Goal: Task Accomplishment & Management: Manage account settings

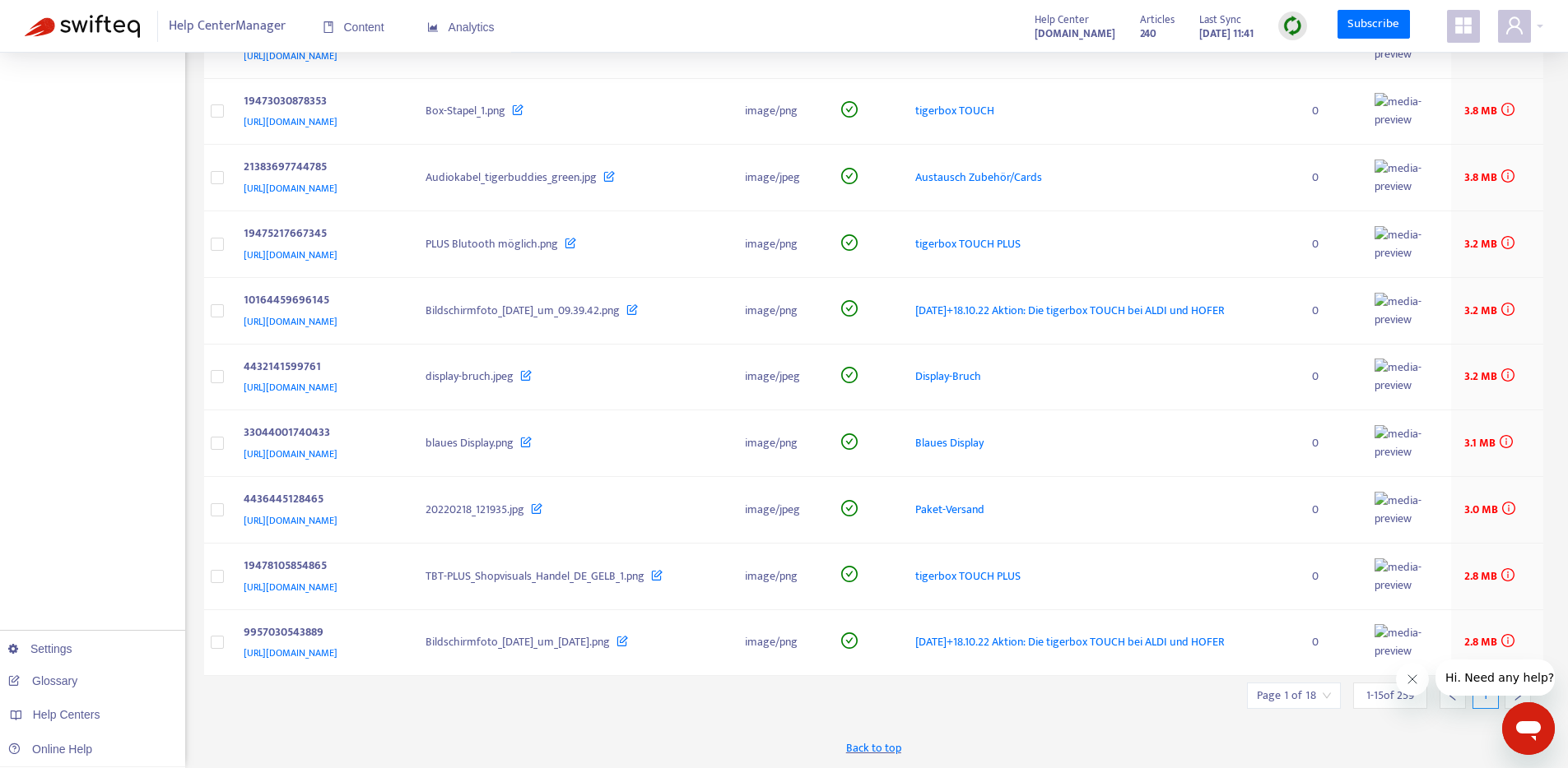
scroll to position [227, 0]
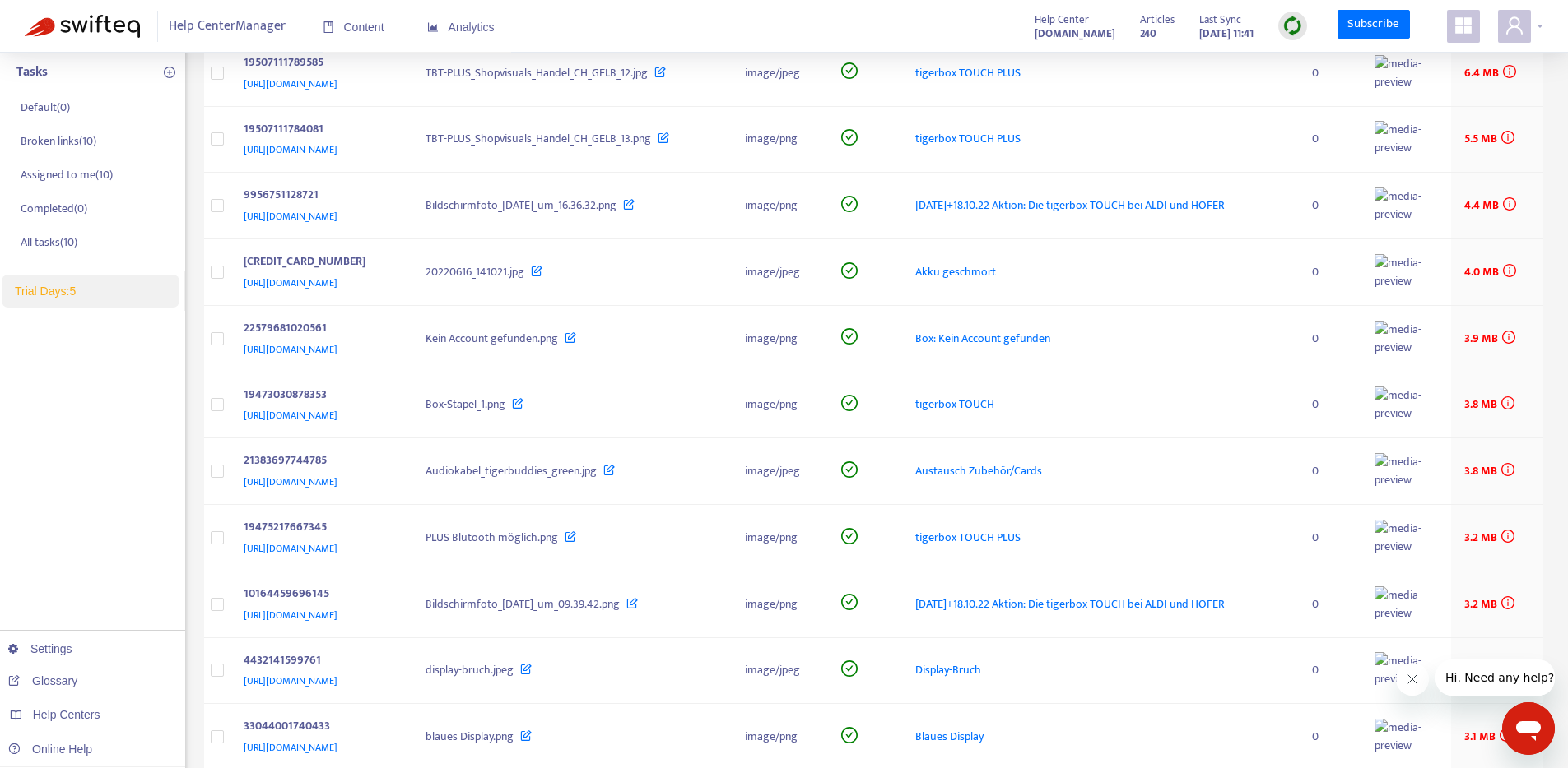
click at [1536, 31] on div at bounding box center [1520, 26] width 45 height 33
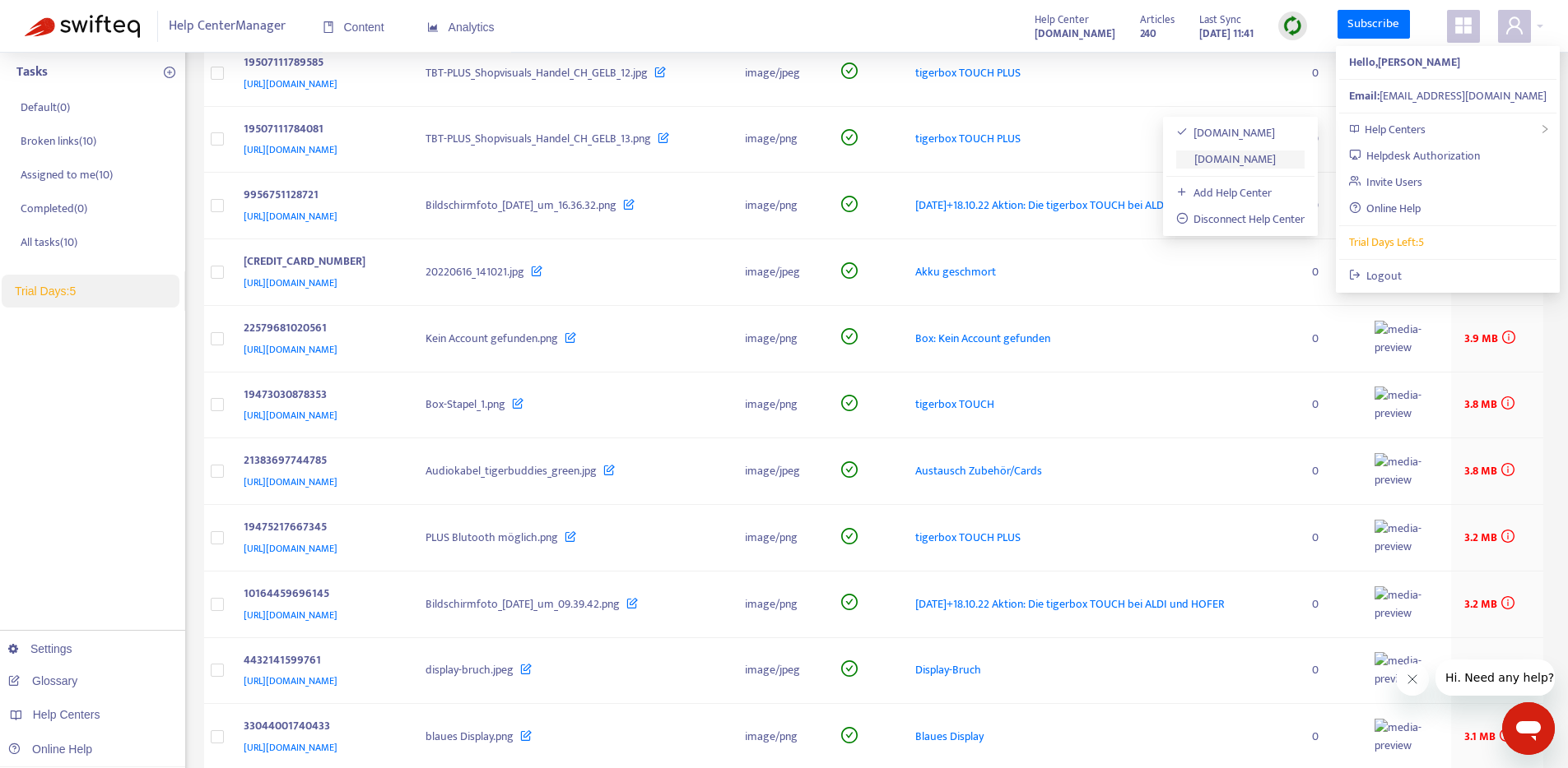
click at [1261, 158] on link "[DOMAIN_NAME]" at bounding box center [1226, 160] width 100 height 19
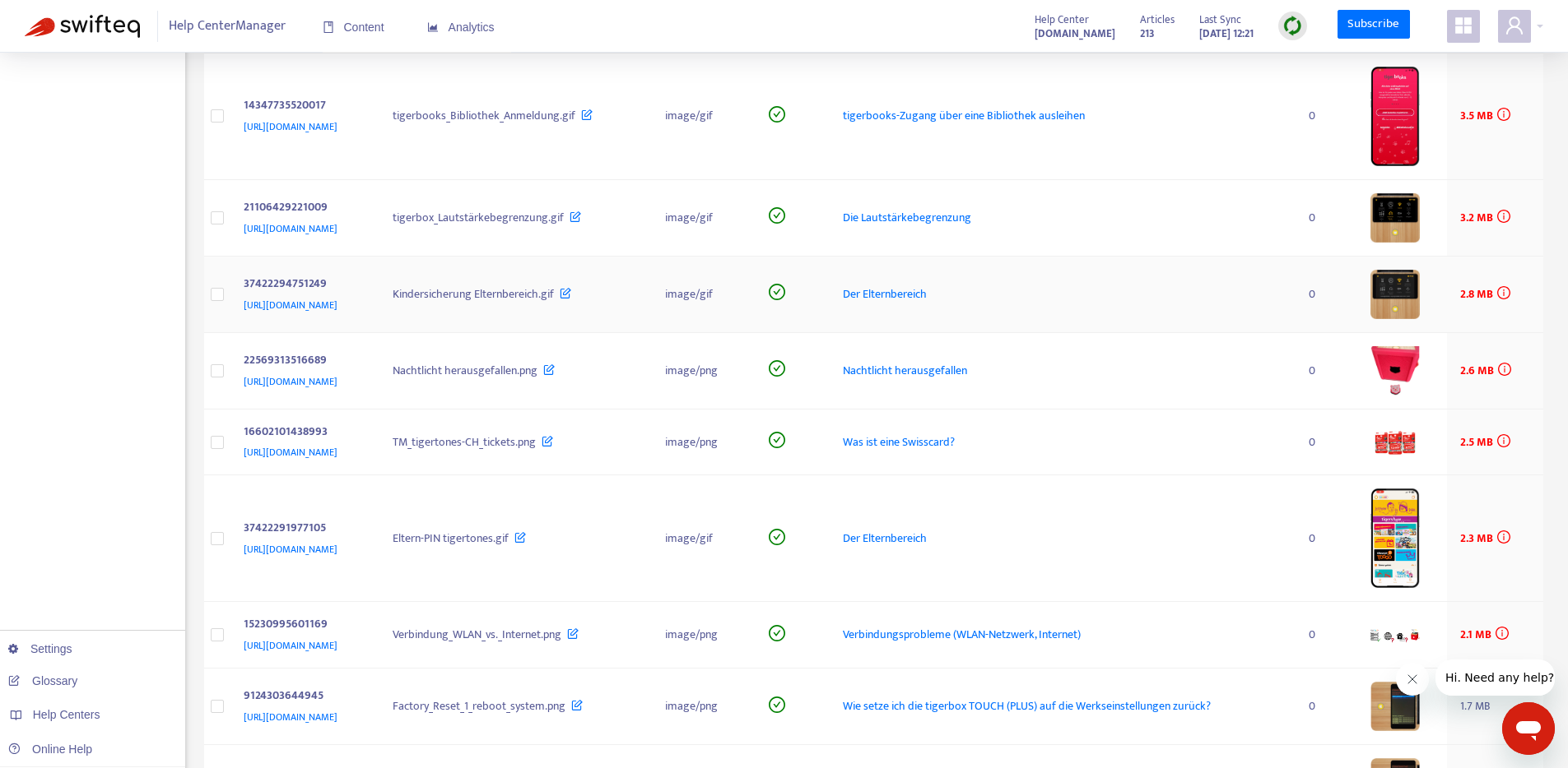
scroll to position [558, 0]
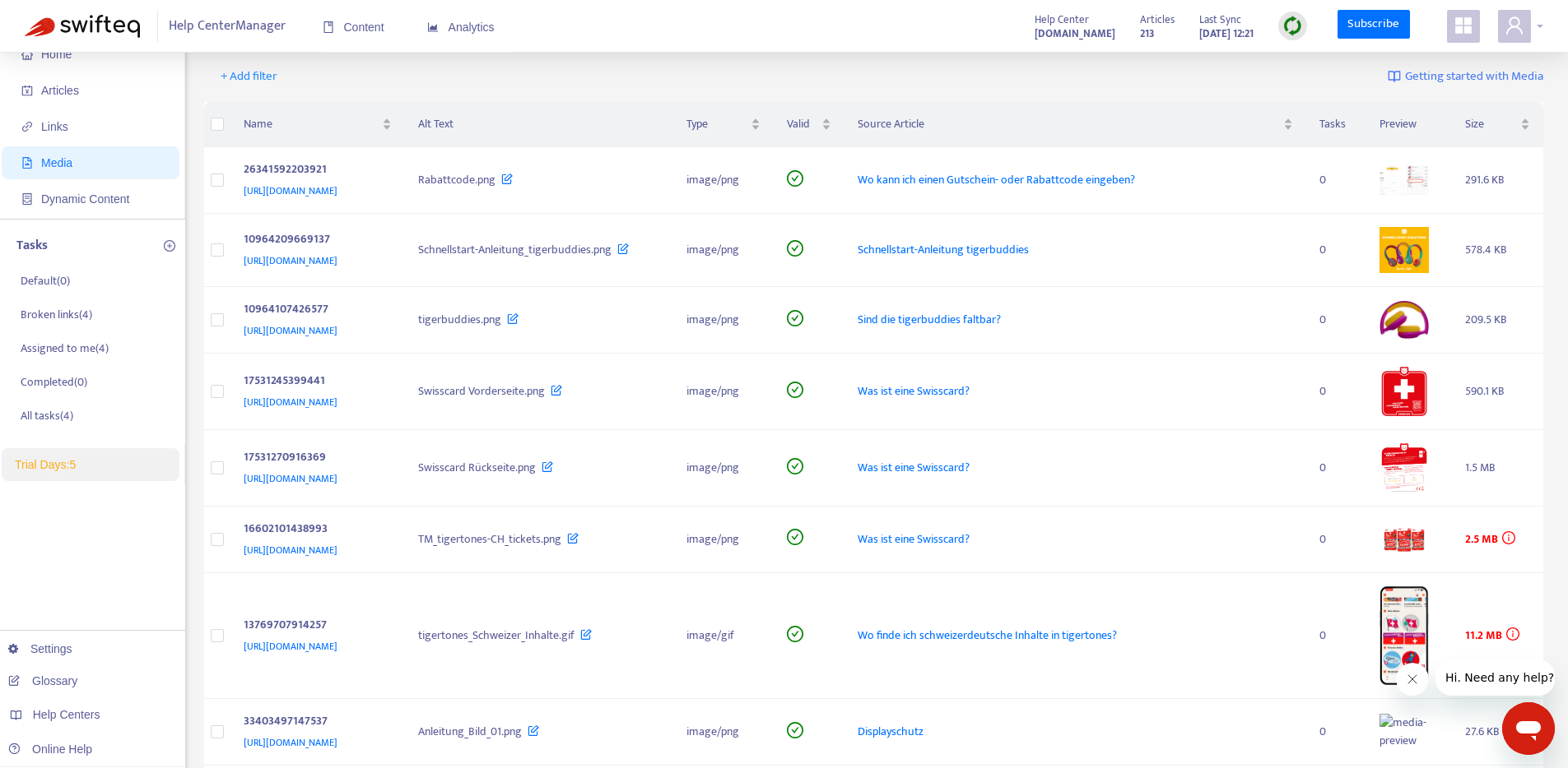
click at [1532, 27] on div at bounding box center [1520, 26] width 45 height 33
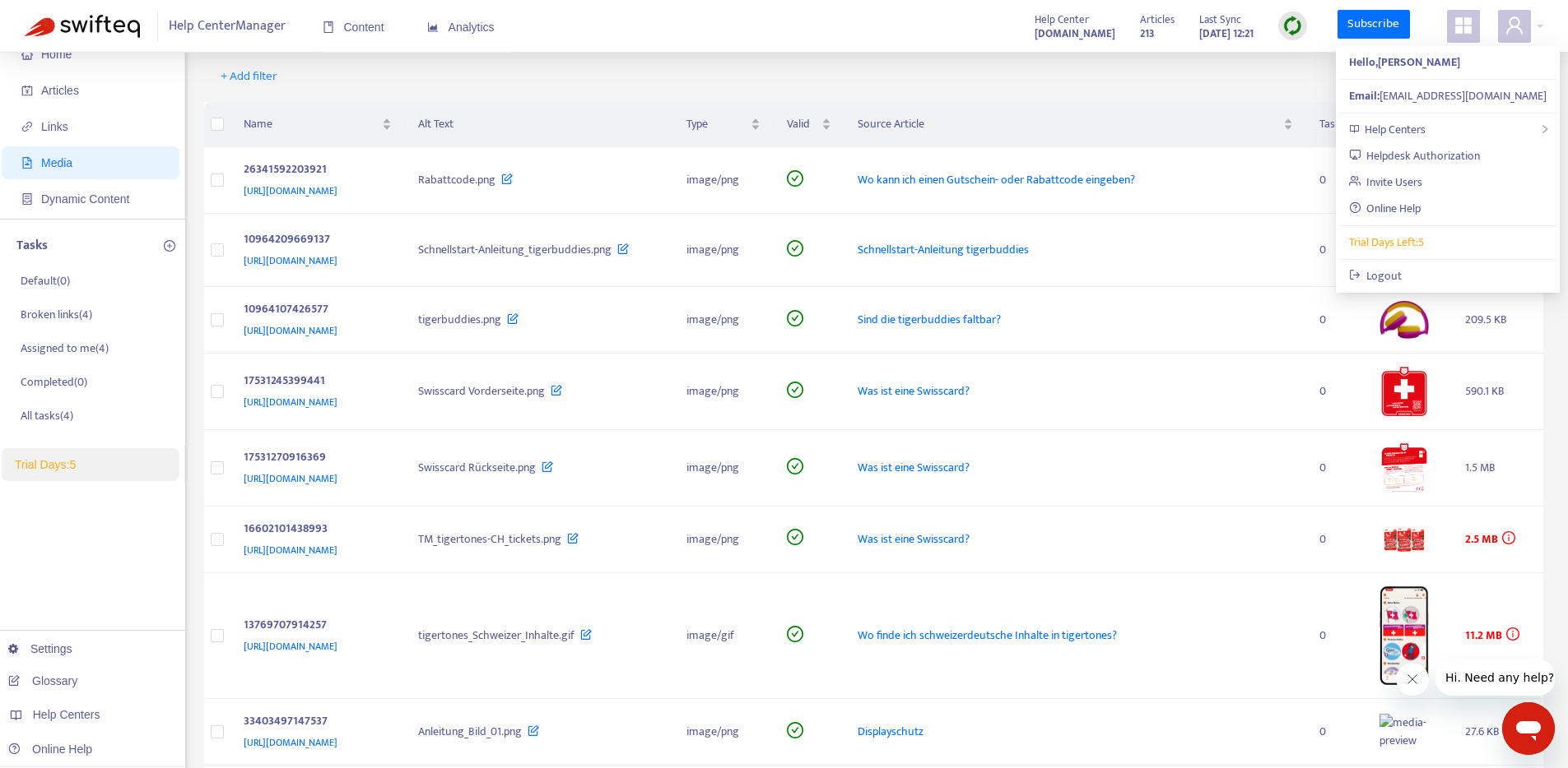
click at [1240, 87] on div "+ Add filter Getting started with Media" at bounding box center [873, 79] width 1339 height 45
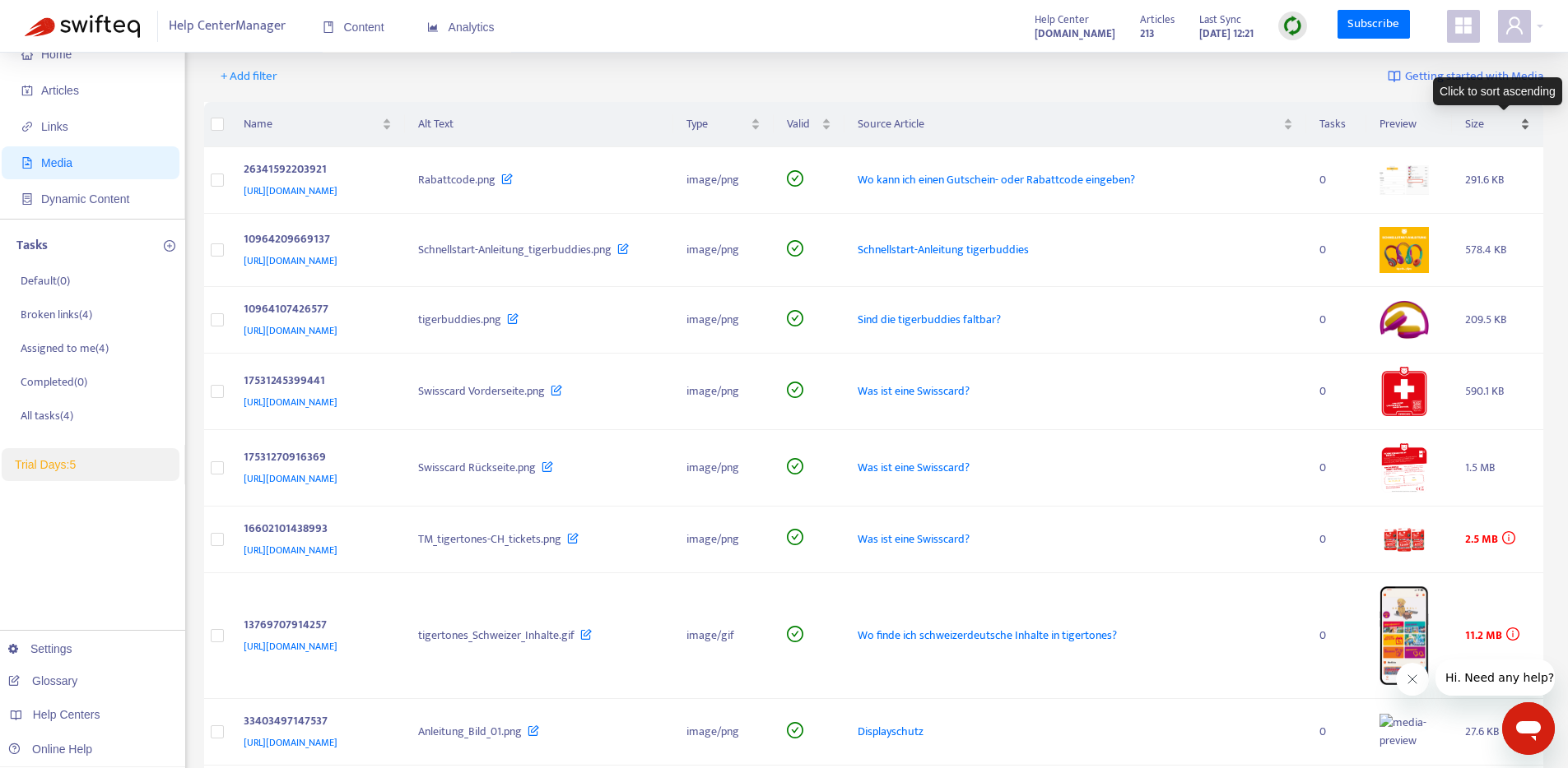
click at [1484, 126] on span "Size" at bounding box center [1491, 123] width 52 height 18
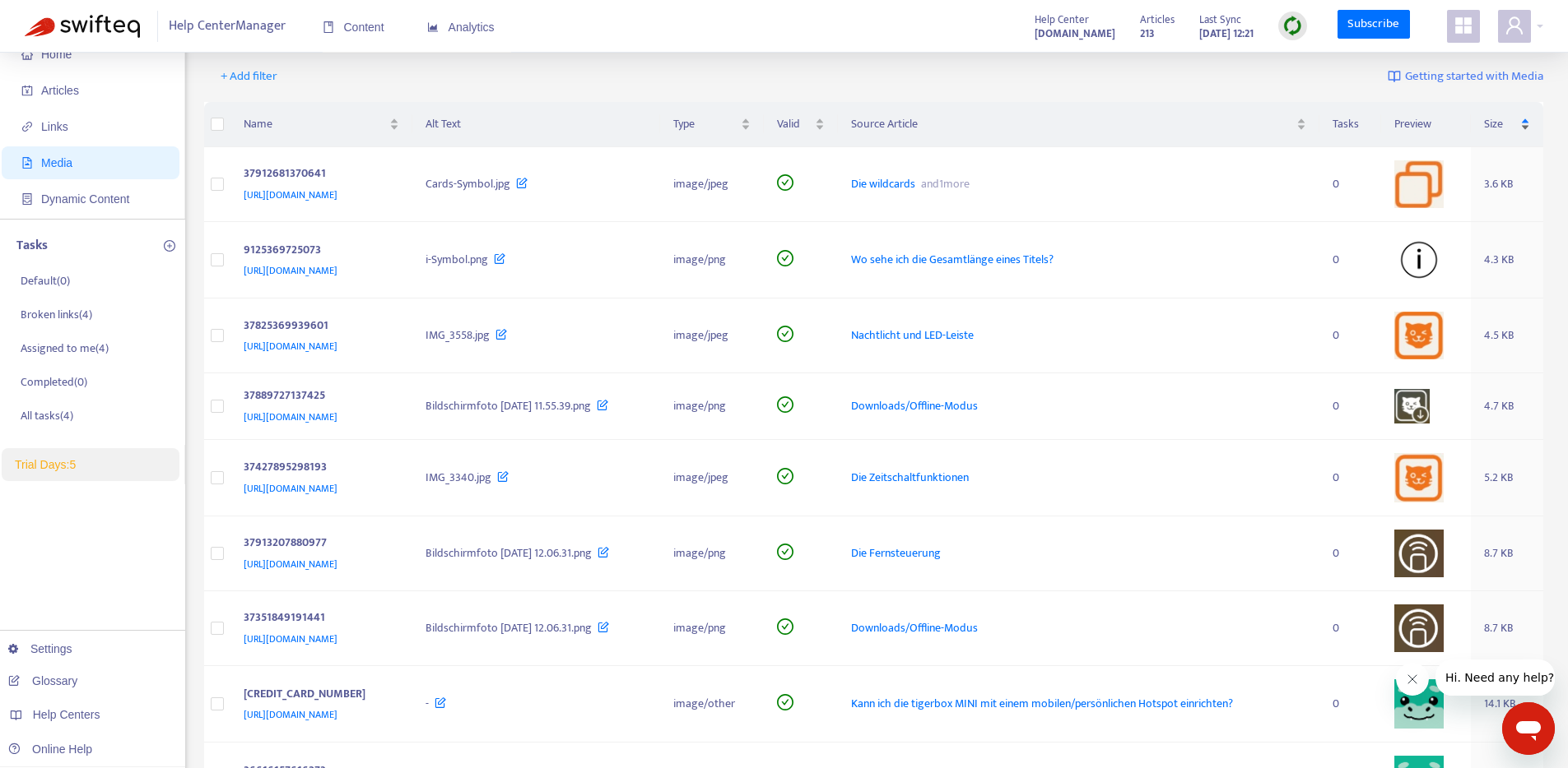
click at [1486, 126] on div "Size" at bounding box center [1507, 123] width 47 height 18
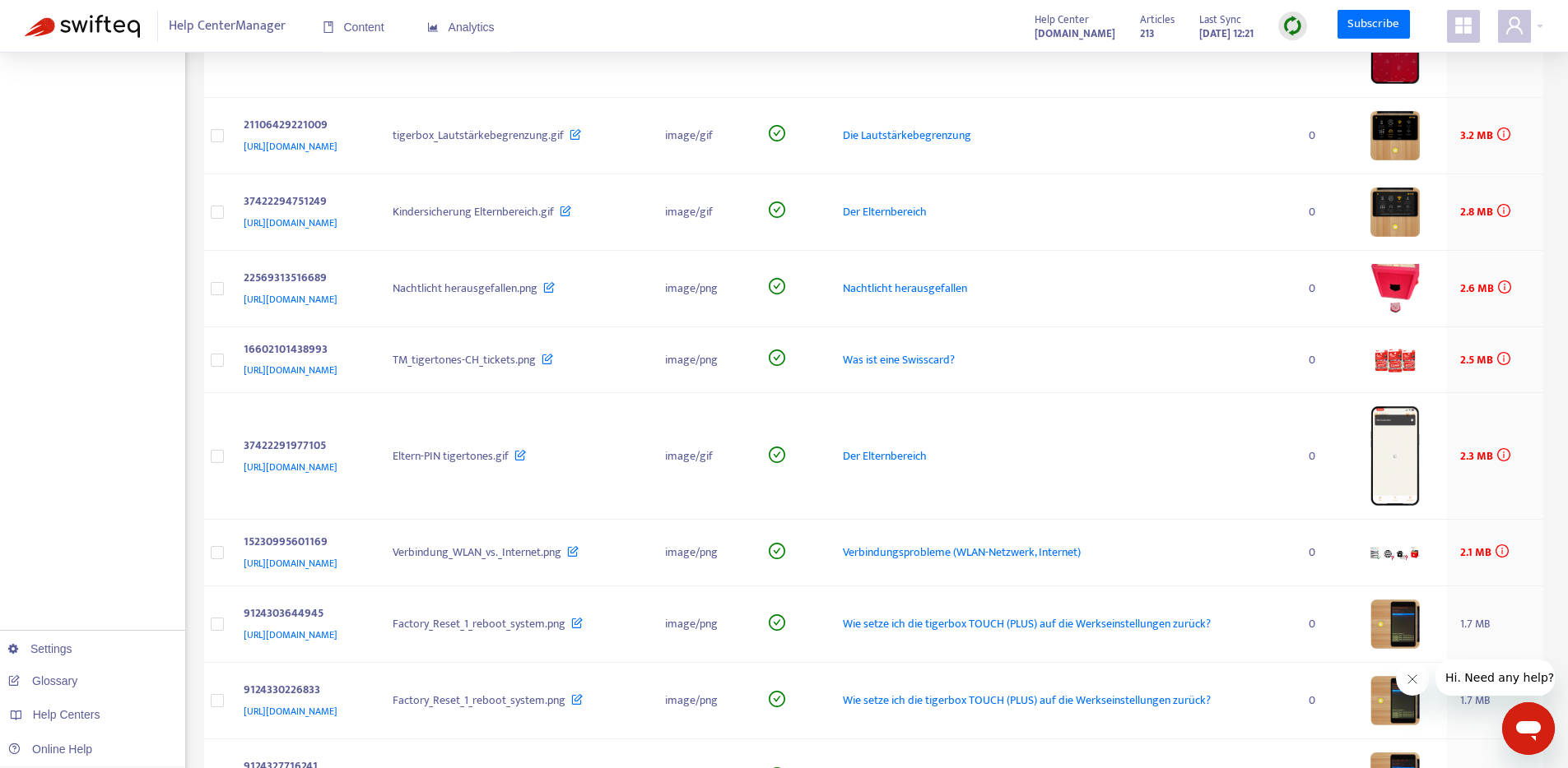
scroll to position [703, 0]
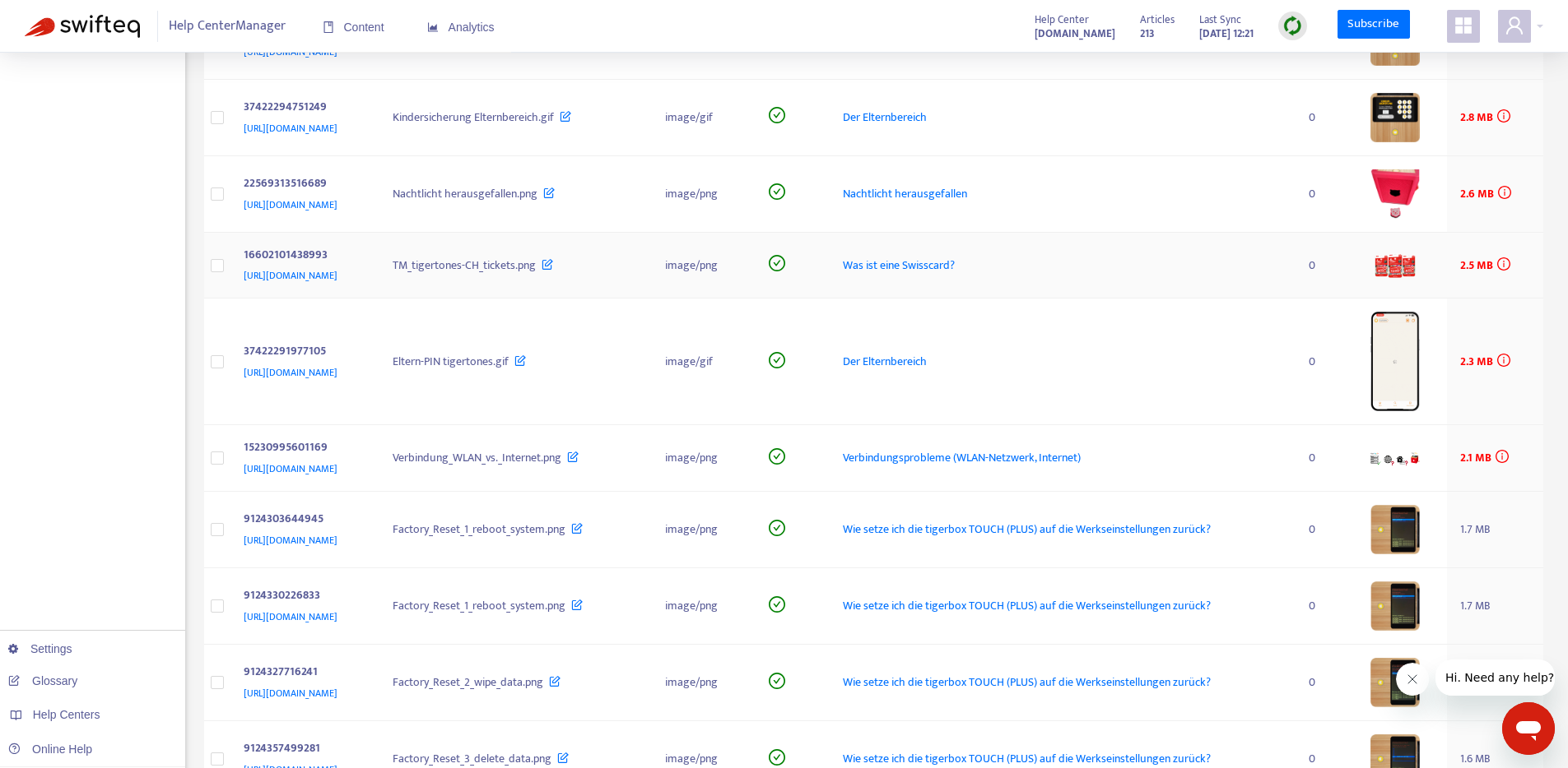
click at [955, 262] on span "Was ist eine Swisscard?" at bounding box center [898, 266] width 112 height 19
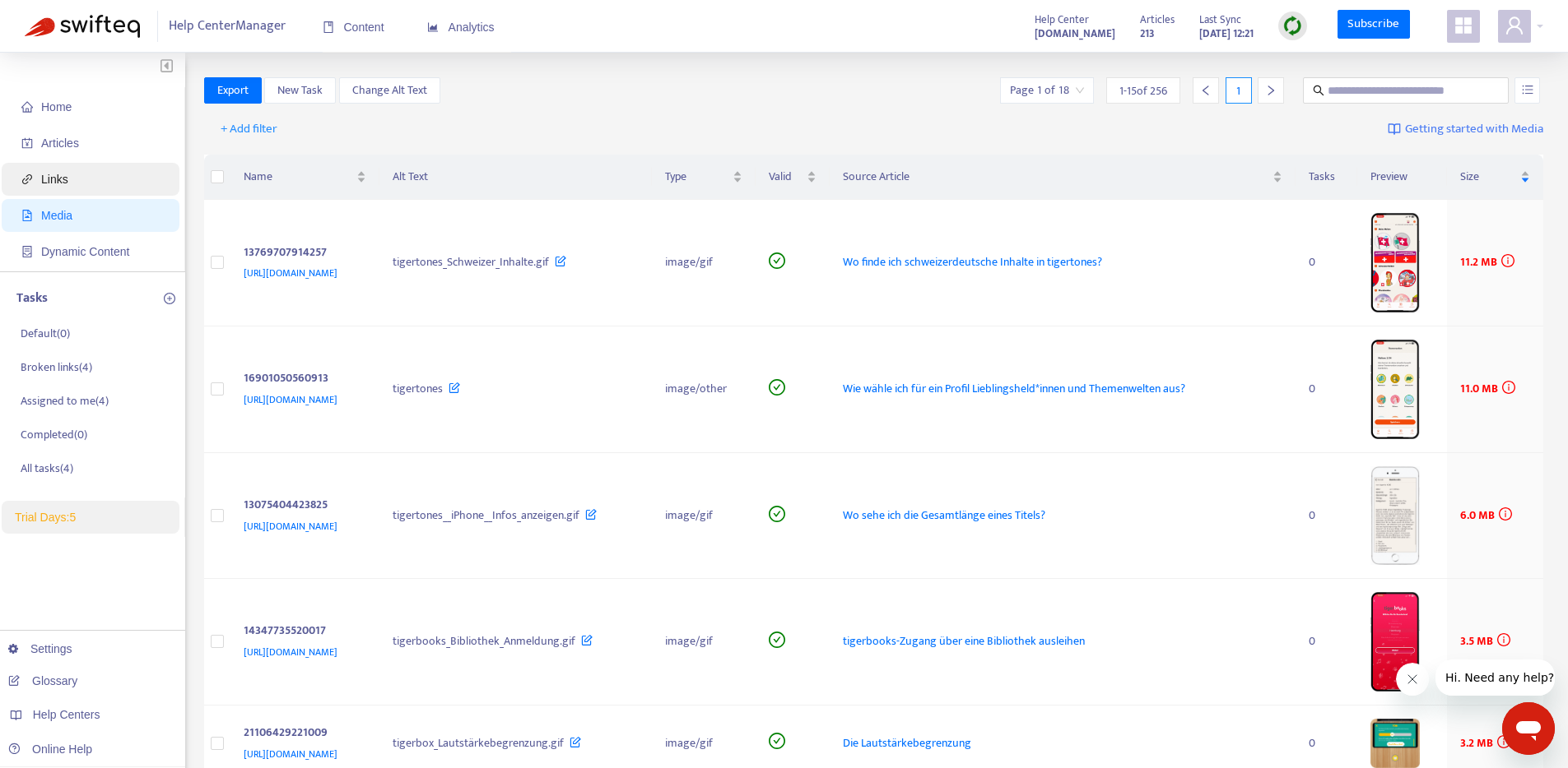
click at [76, 174] on span "Links" at bounding box center [93, 179] width 144 height 33
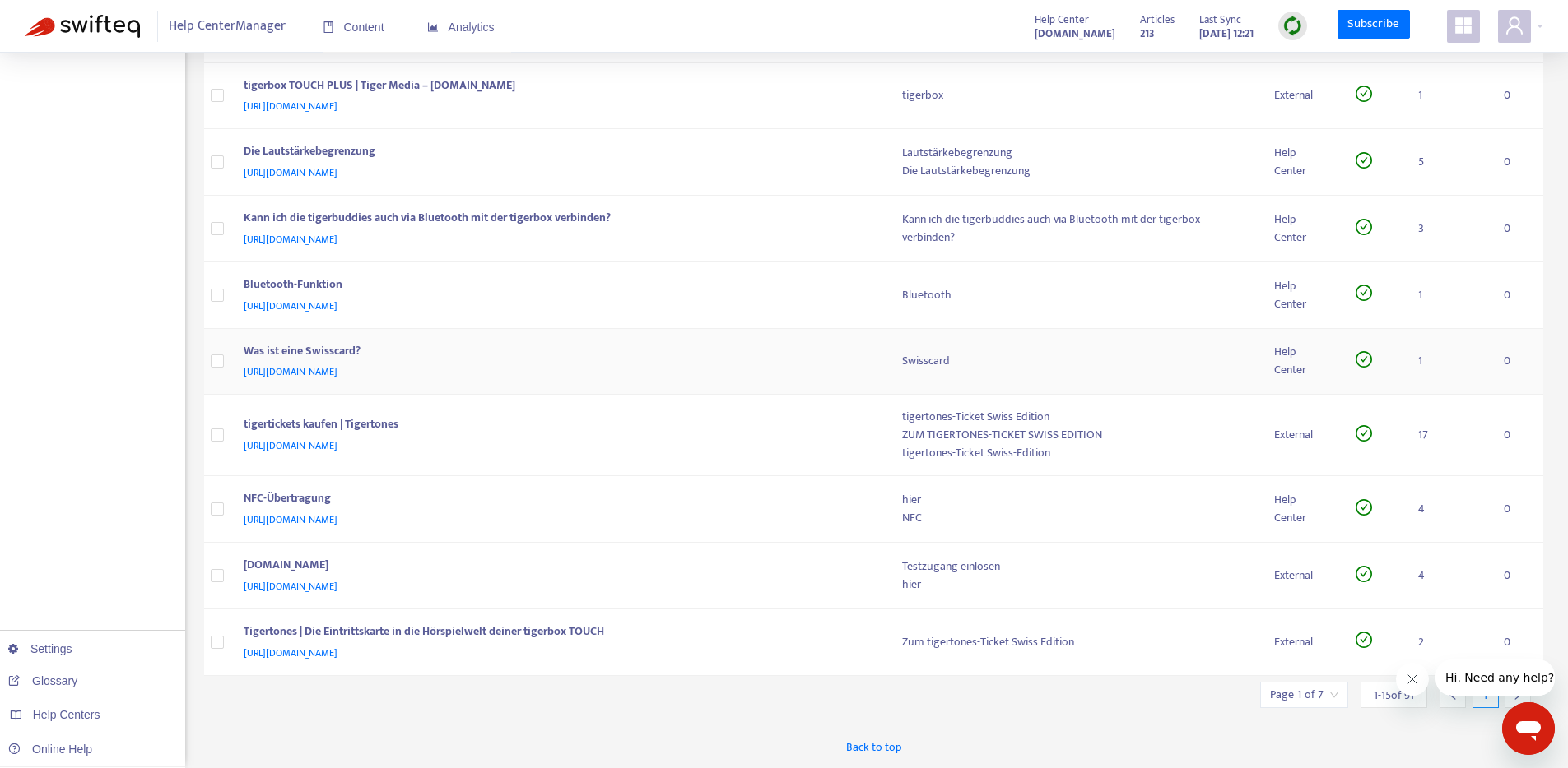
scroll to position [12, 0]
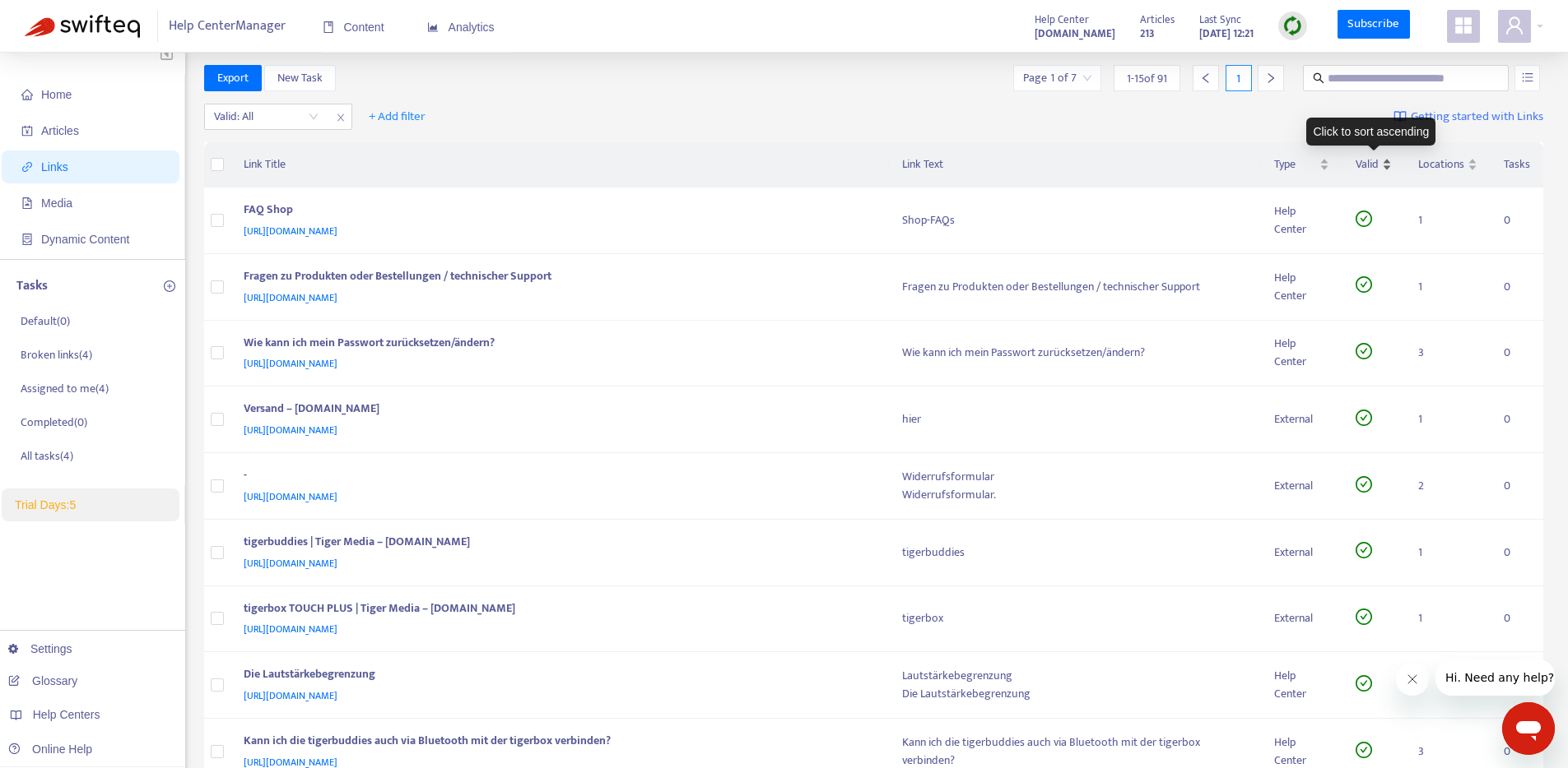
click at [1378, 165] on span "Valid" at bounding box center [1367, 165] width 23 height 18
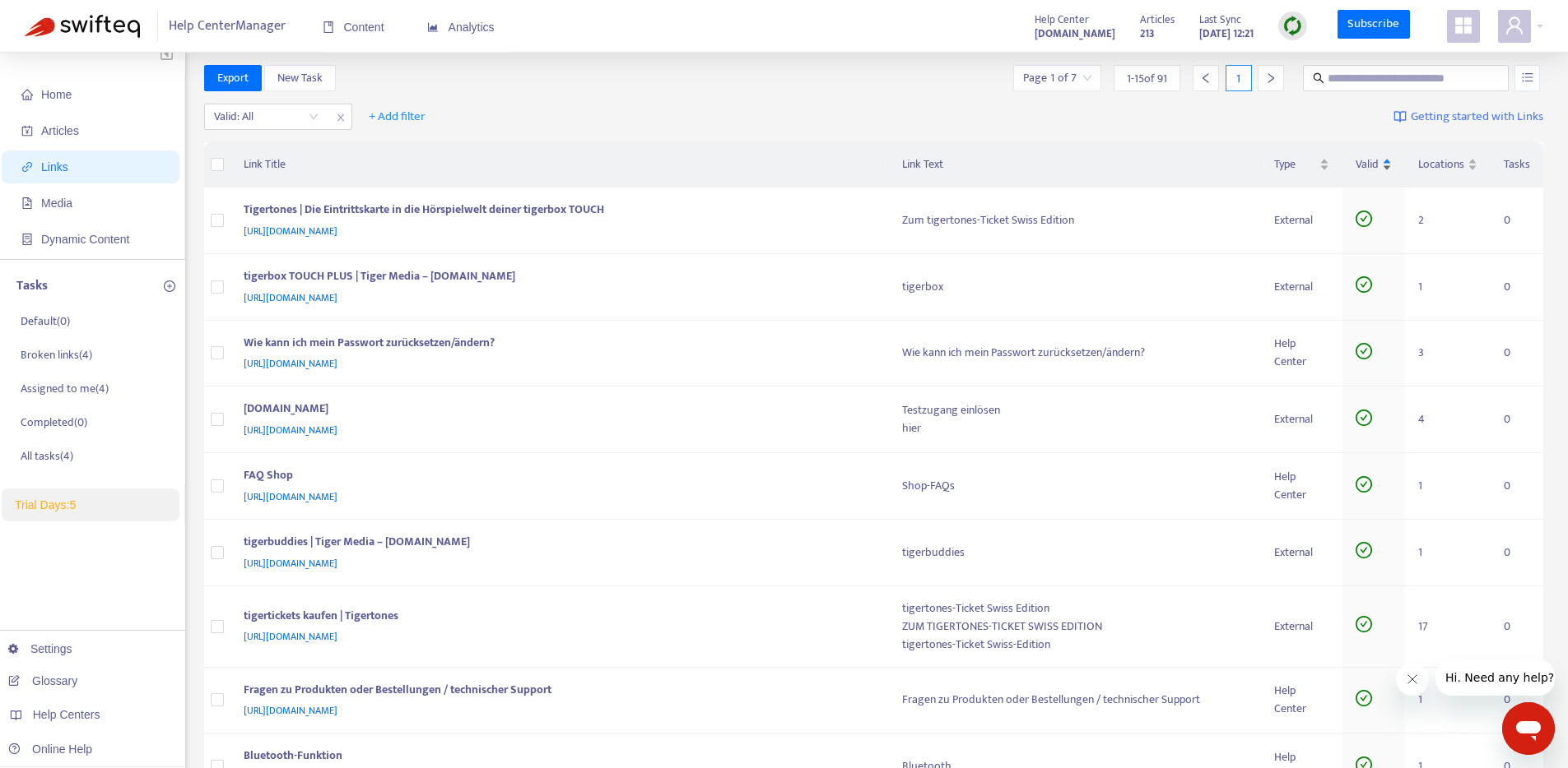
click at [1378, 165] on span "Valid" at bounding box center [1367, 165] width 23 height 18
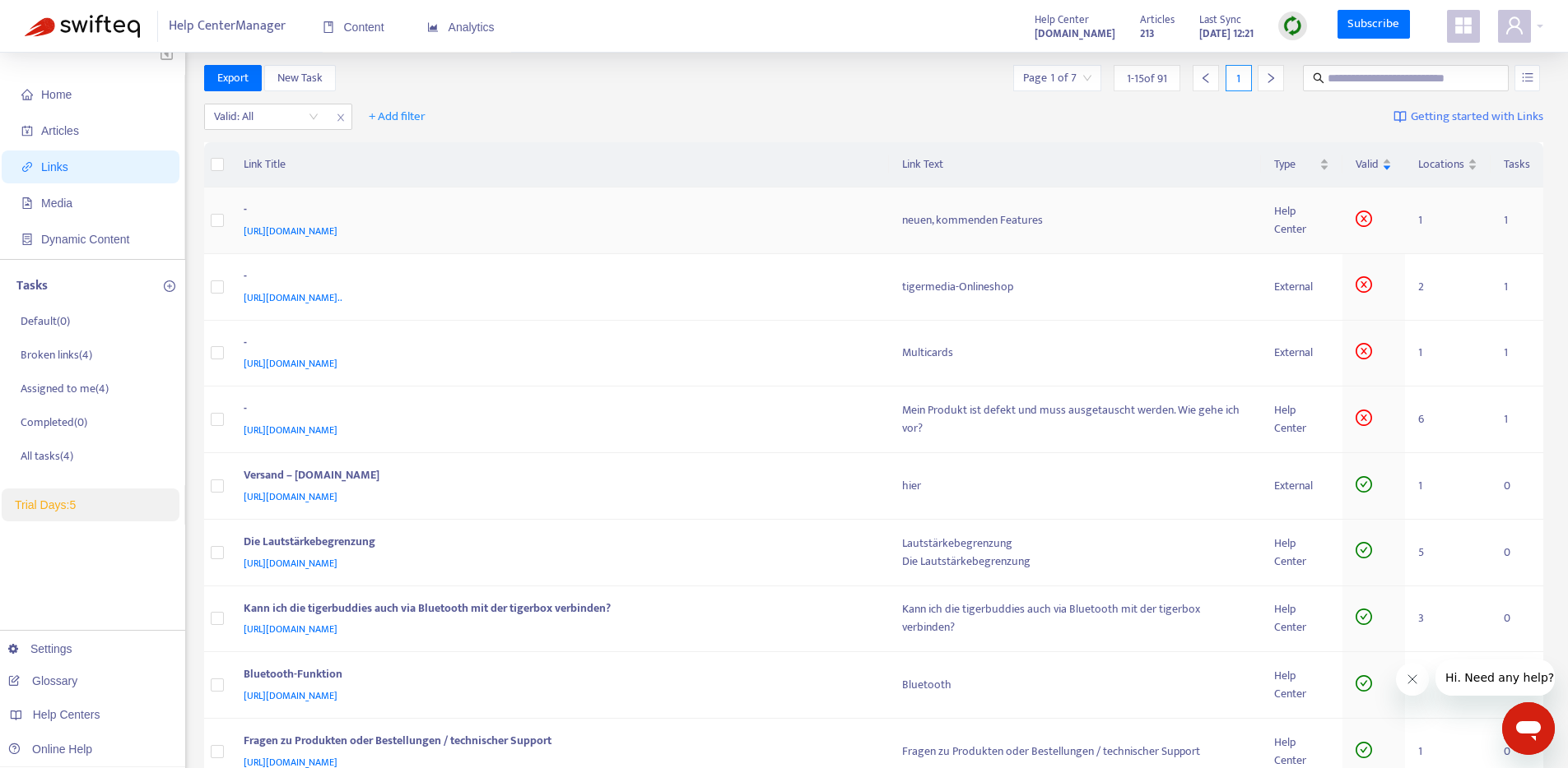
click at [338, 235] on span "[URL][DOMAIN_NAME]" at bounding box center [291, 230] width 94 height 16
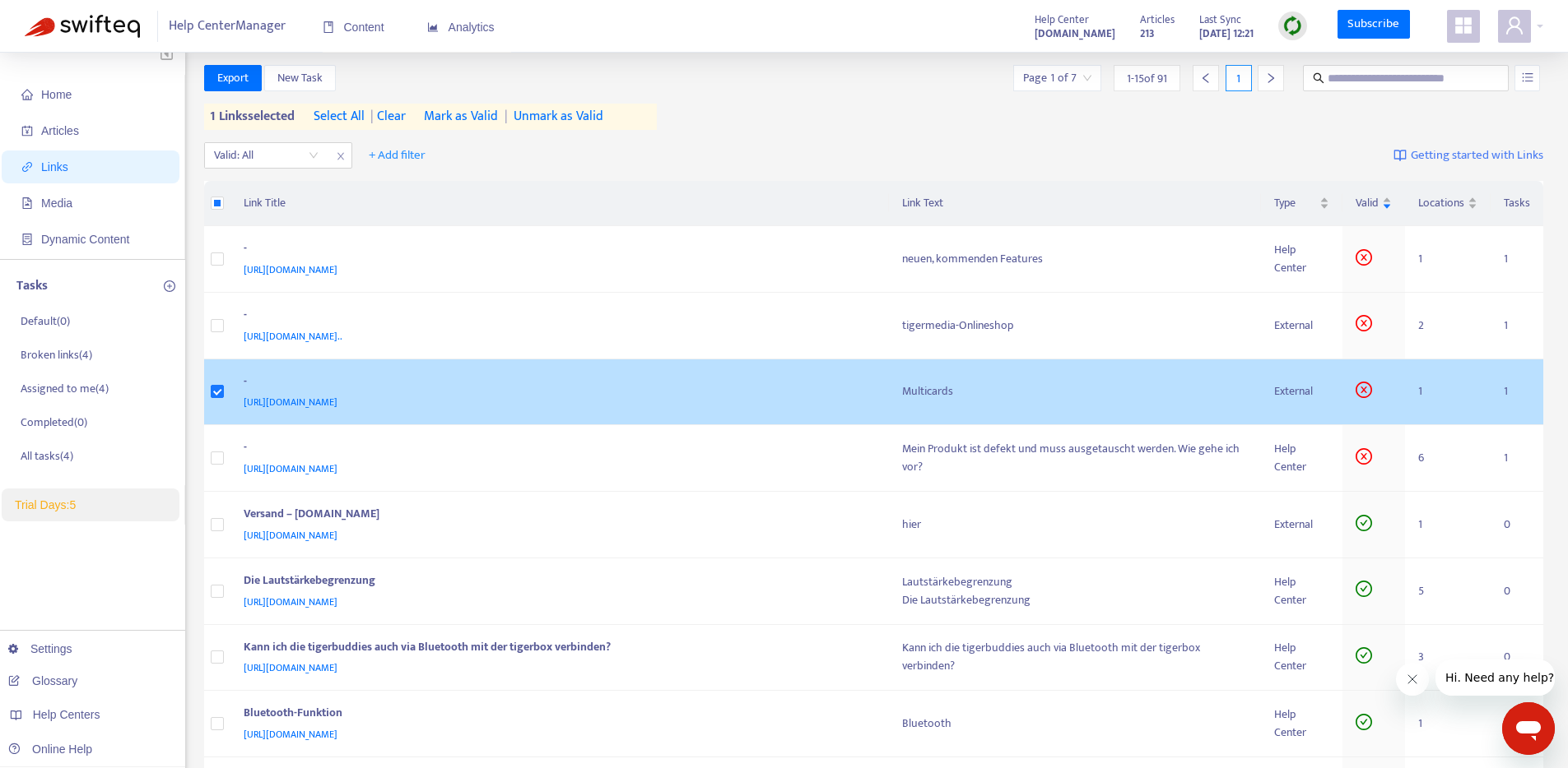
click at [1366, 391] on icon "close-circle" at bounding box center [1363, 389] width 16 height 16
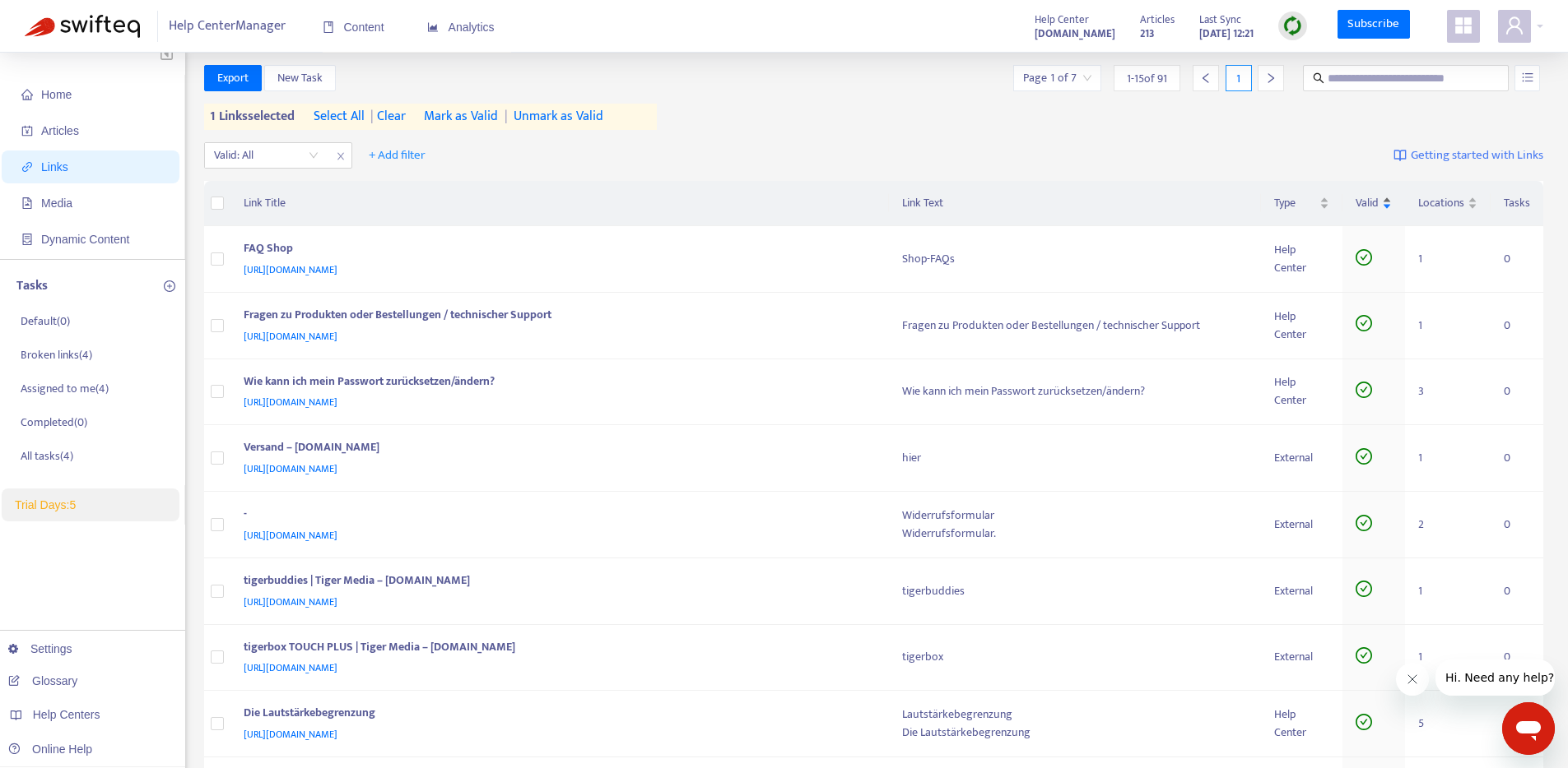
click at [1371, 206] on span "Valid" at bounding box center [1367, 203] width 23 height 18
click at [1366, 206] on span "Valid" at bounding box center [1367, 203] width 23 height 18
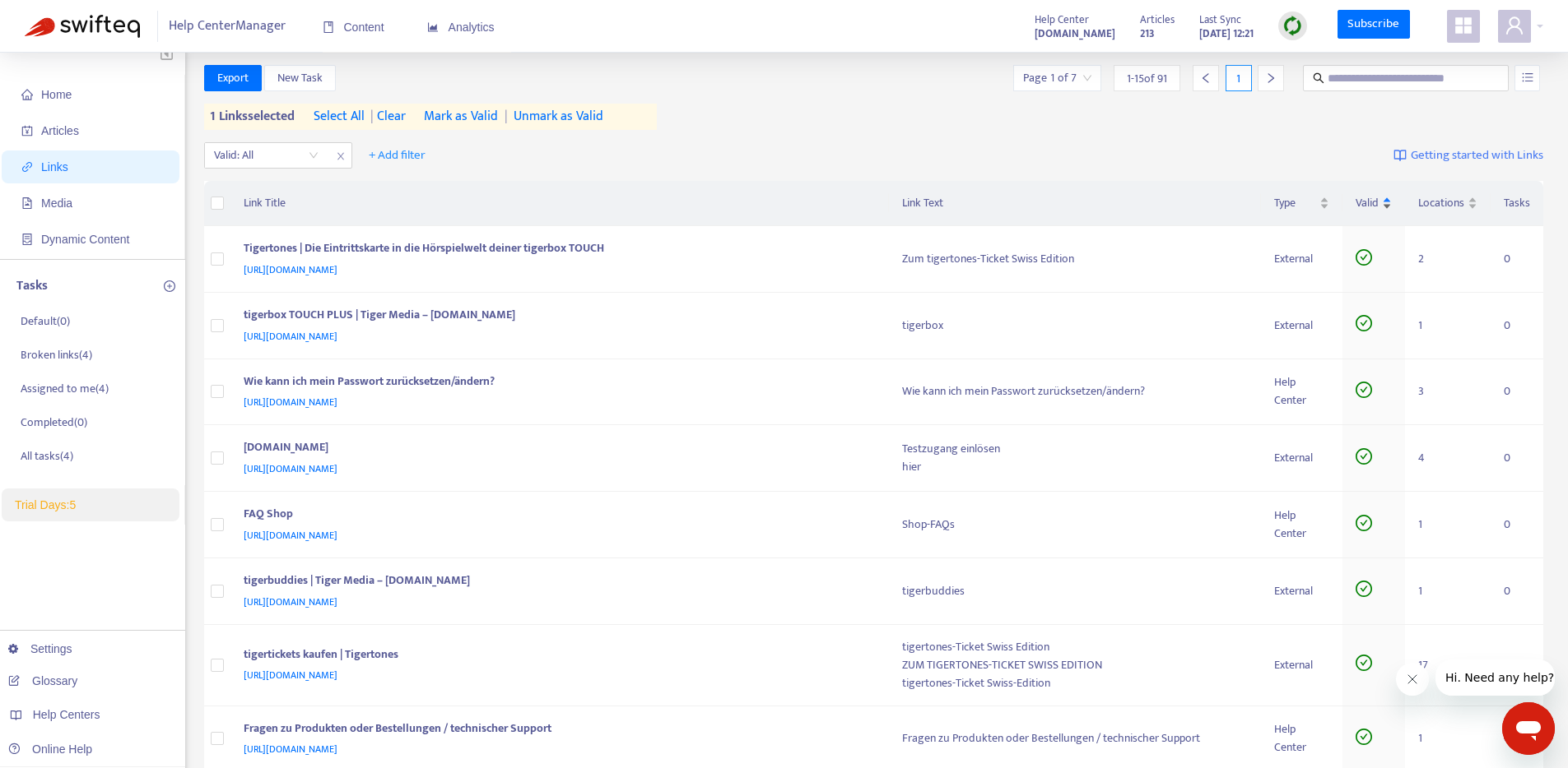
click at [1366, 206] on span "Valid" at bounding box center [1367, 203] width 23 height 18
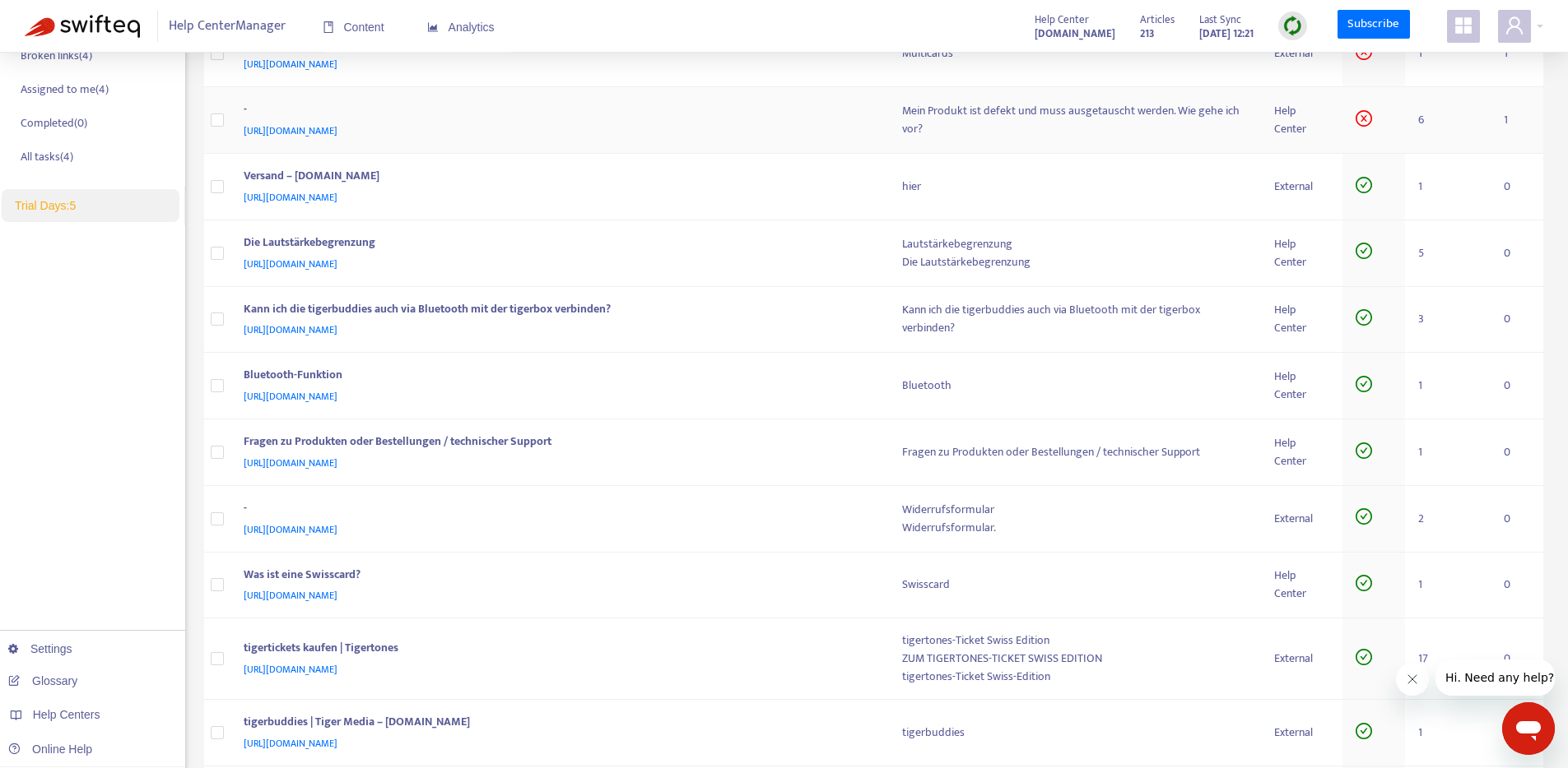
scroll to position [0, 0]
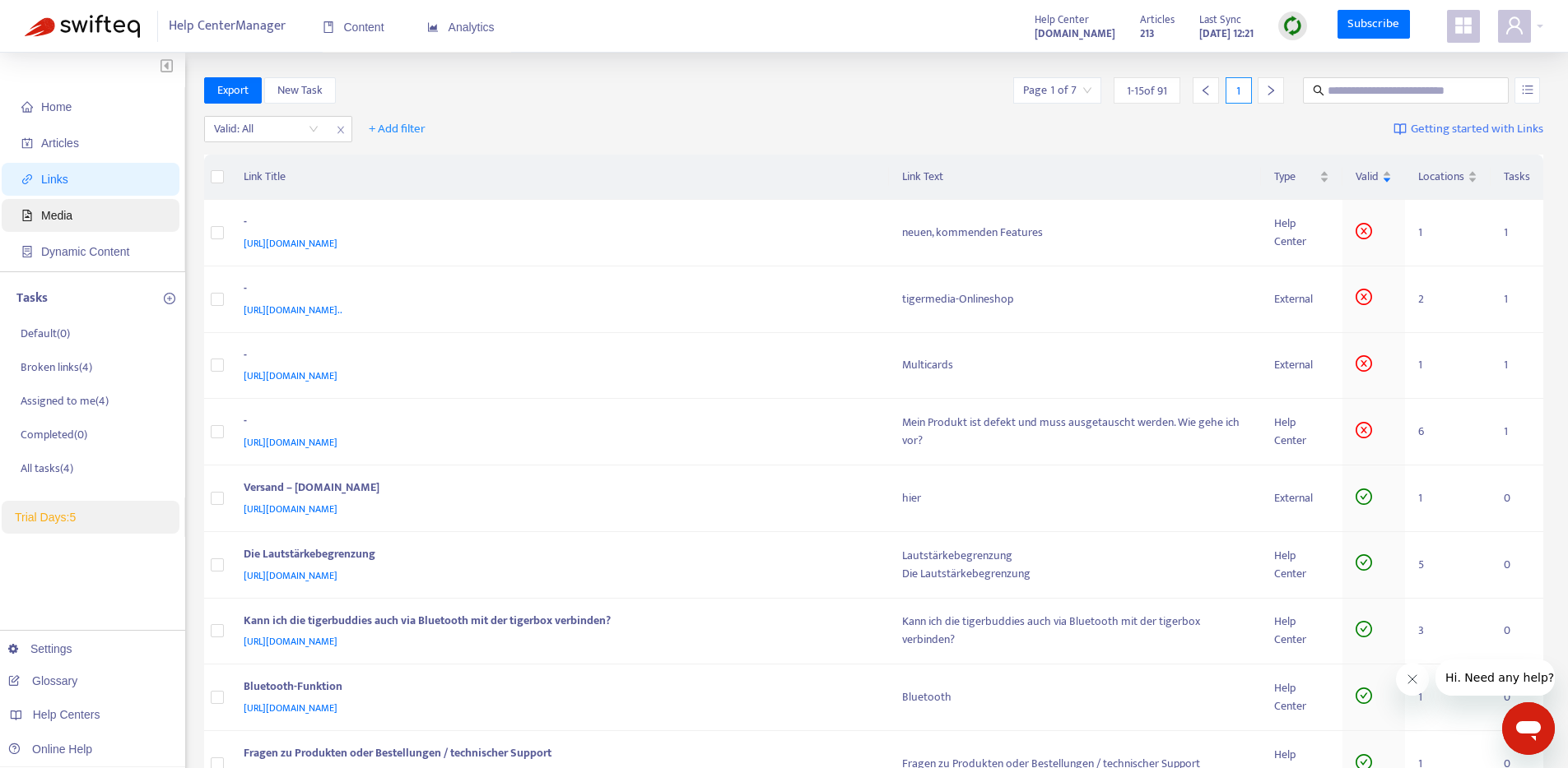
click at [56, 222] on span "Media" at bounding box center [93, 215] width 144 height 33
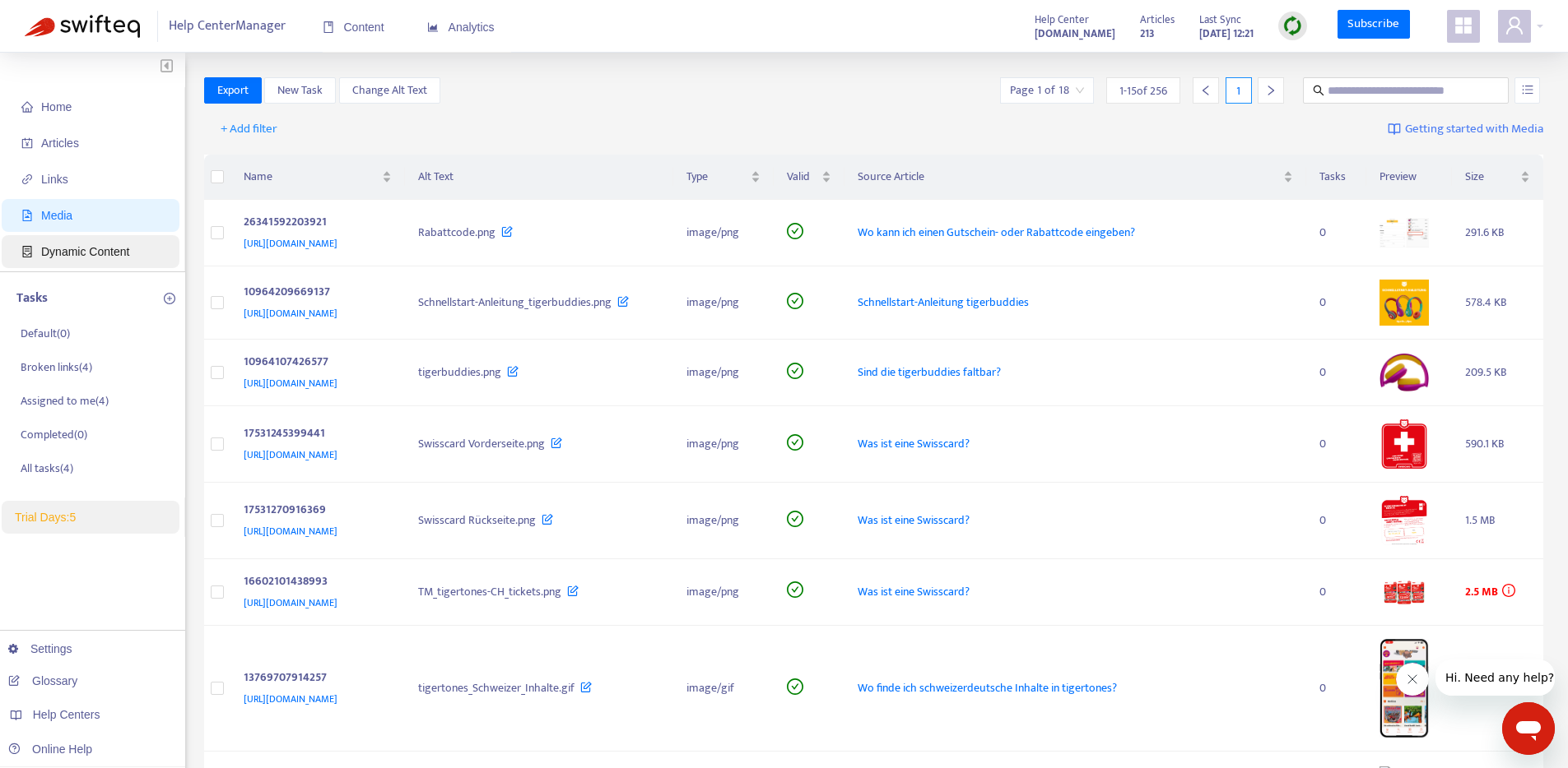
click at [71, 258] on span "Dynamic Content" at bounding box center [93, 252] width 144 height 33
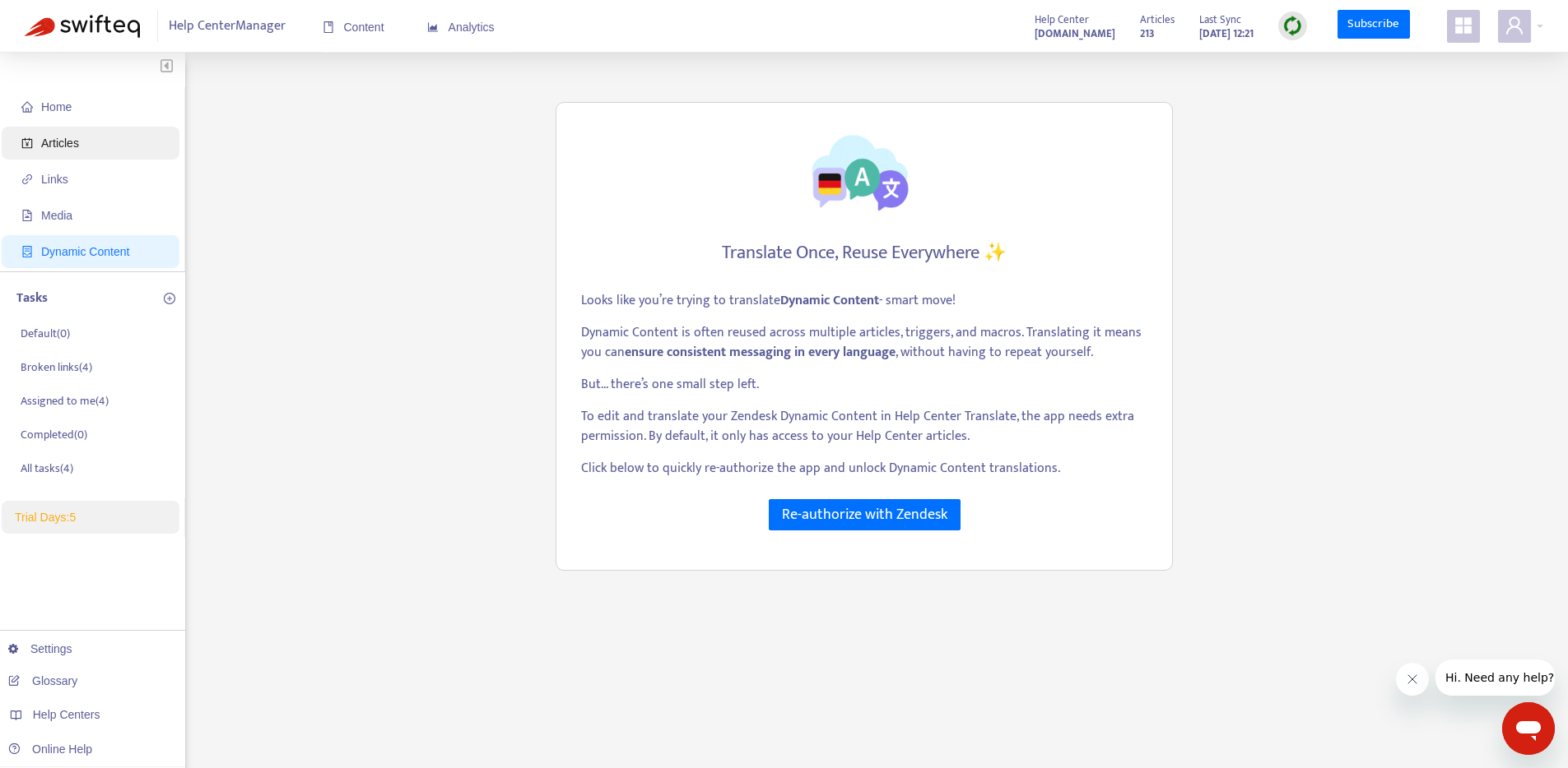
click at [56, 147] on span "Articles" at bounding box center [60, 143] width 38 height 13
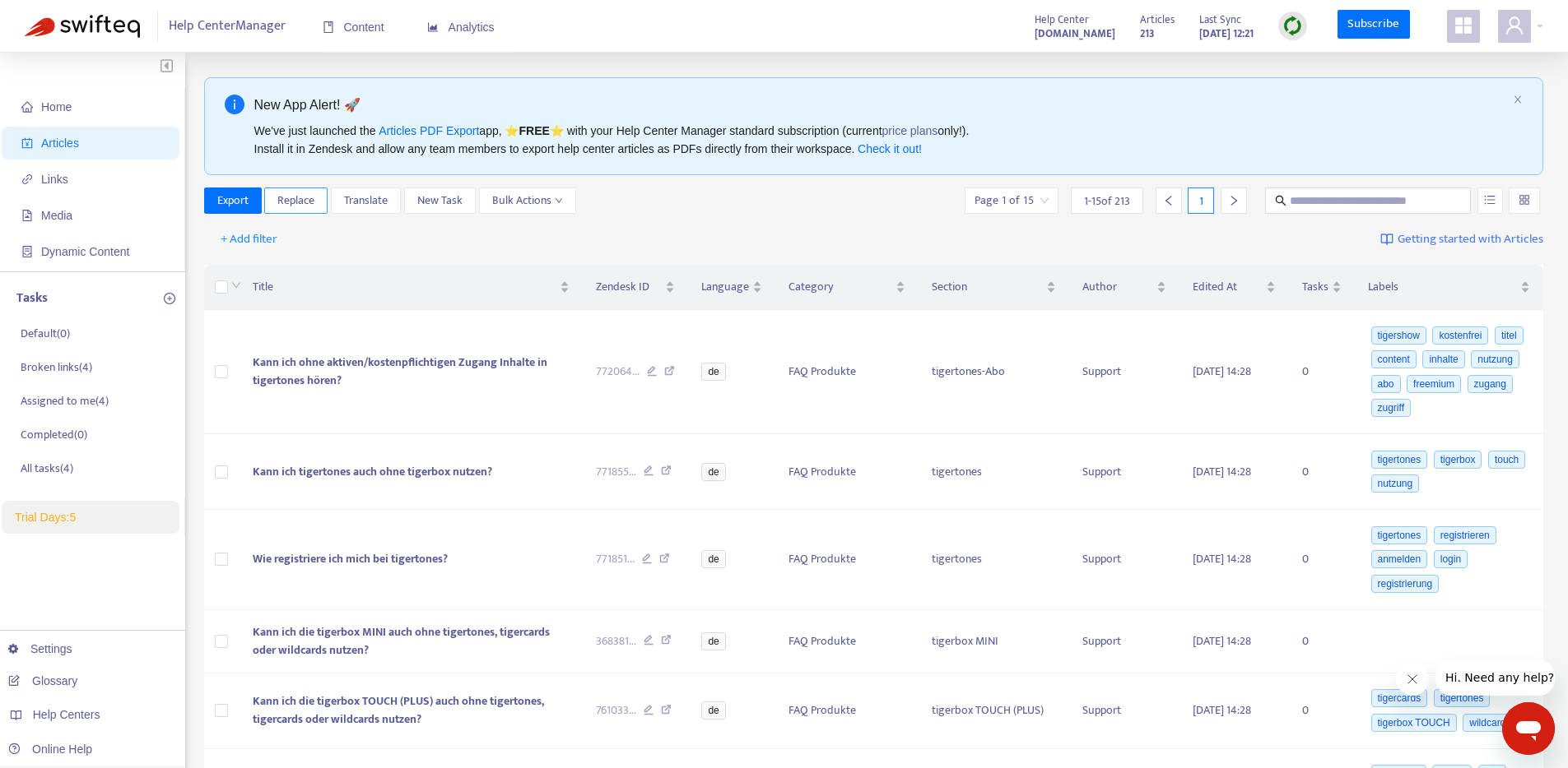
click at [298, 197] on span "Replace" at bounding box center [296, 200] width 37 height 18
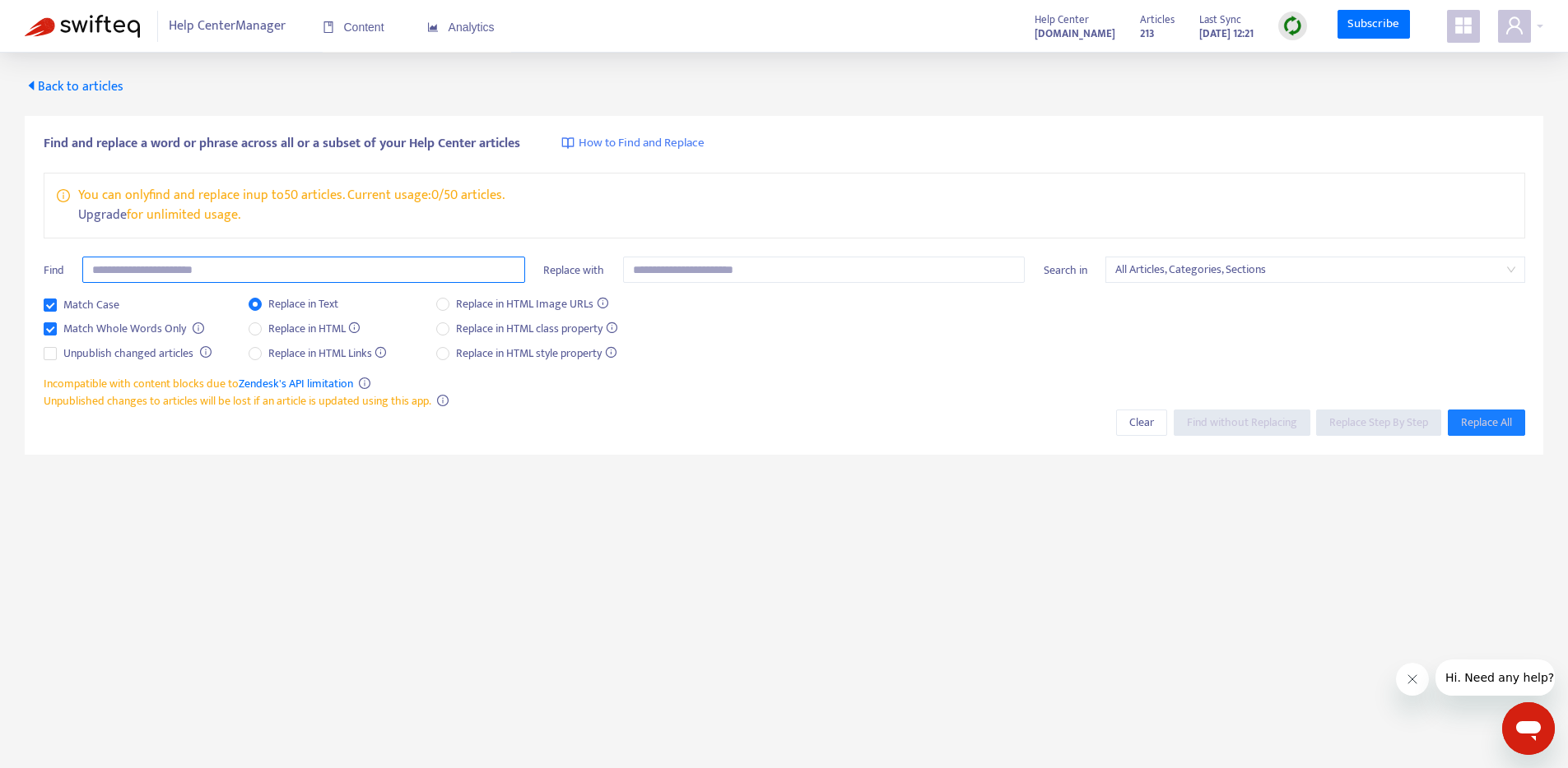
click at [431, 265] on input "text" at bounding box center [303, 270] width 443 height 27
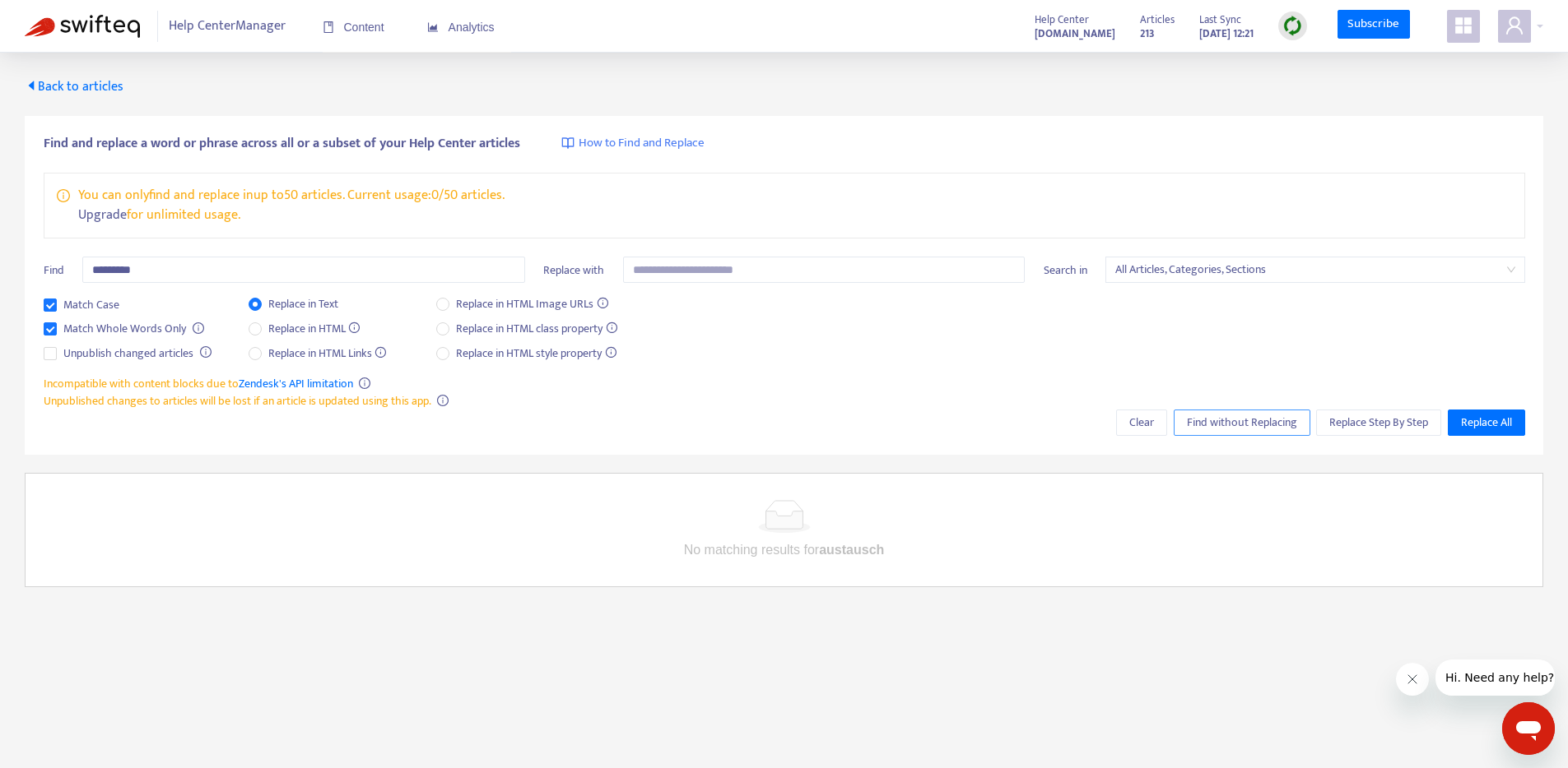
click at [1201, 422] on span "Find without Replacing" at bounding box center [1241, 423] width 110 height 18
drag, startPoint x: 162, startPoint y: 274, endPoint x: 100, endPoint y: 265, distance: 62.6
click at [100, 265] on input "*********" at bounding box center [303, 270] width 443 height 27
type input "*"
type input "**********"
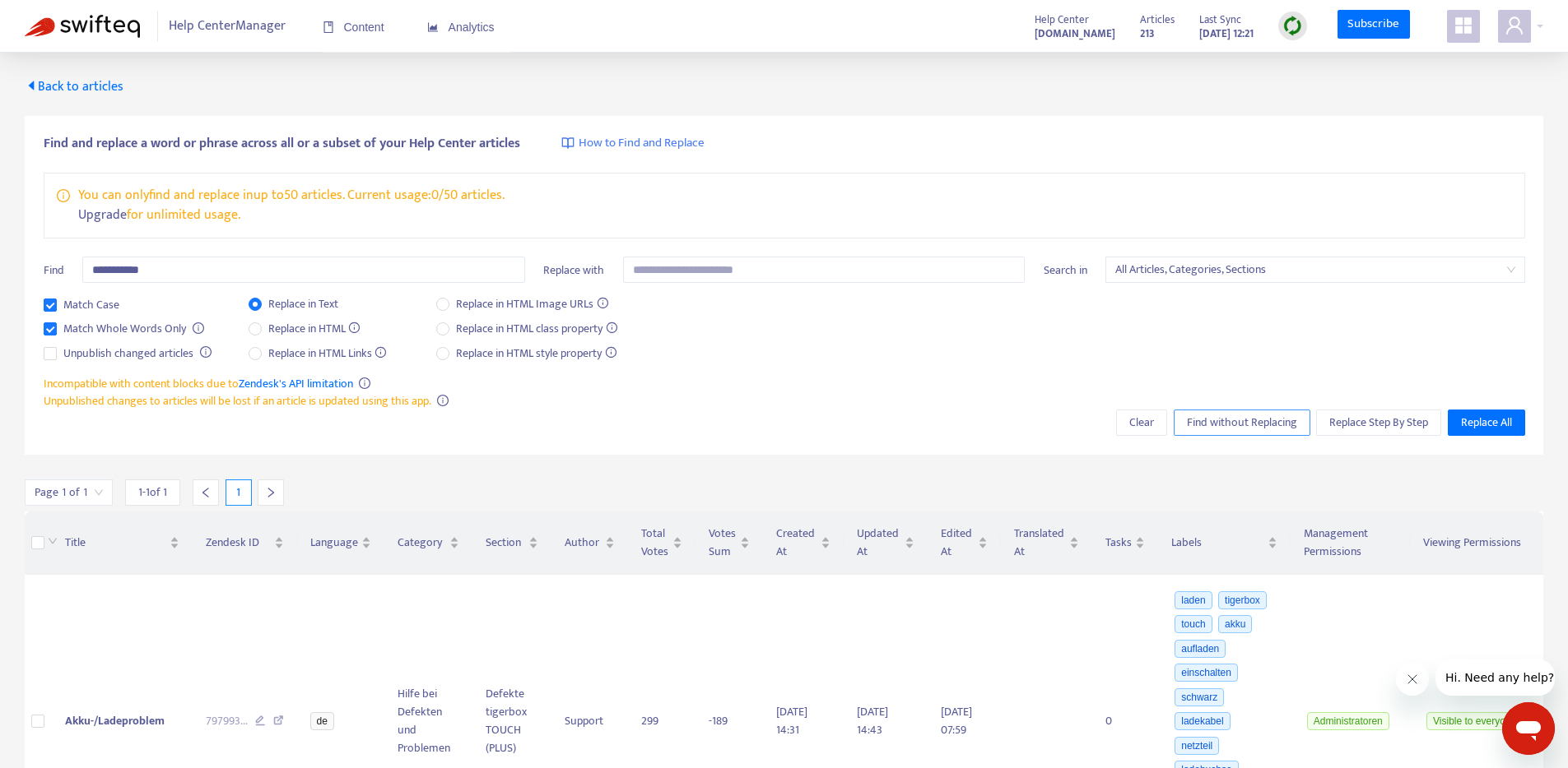
click at [1241, 414] on span "Find without Replacing" at bounding box center [1241, 423] width 110 height 18
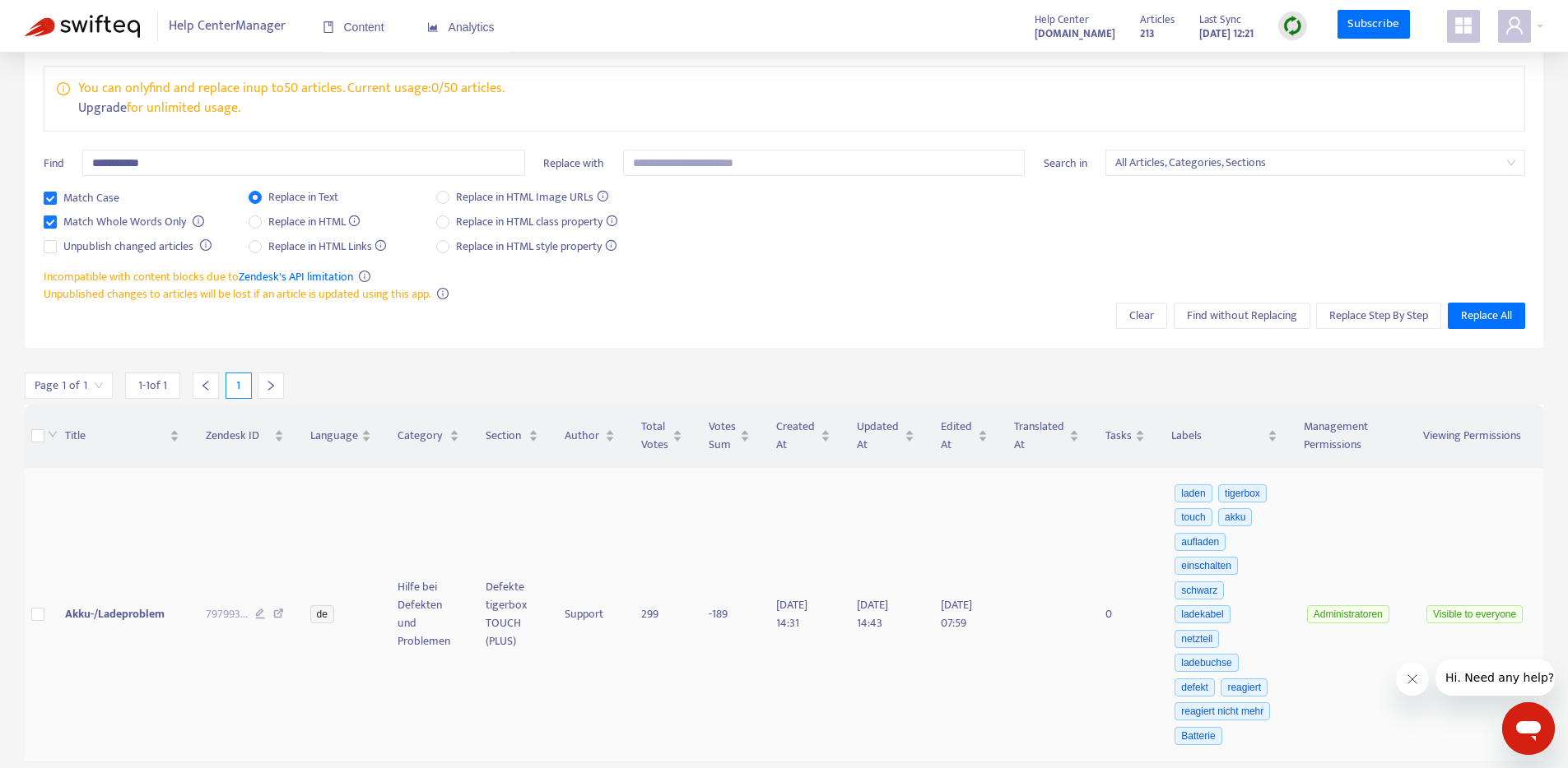
click at [145, 611] on span "Akku-/Ladeproblem" at bounding box center [115, 614] width 99 height 19
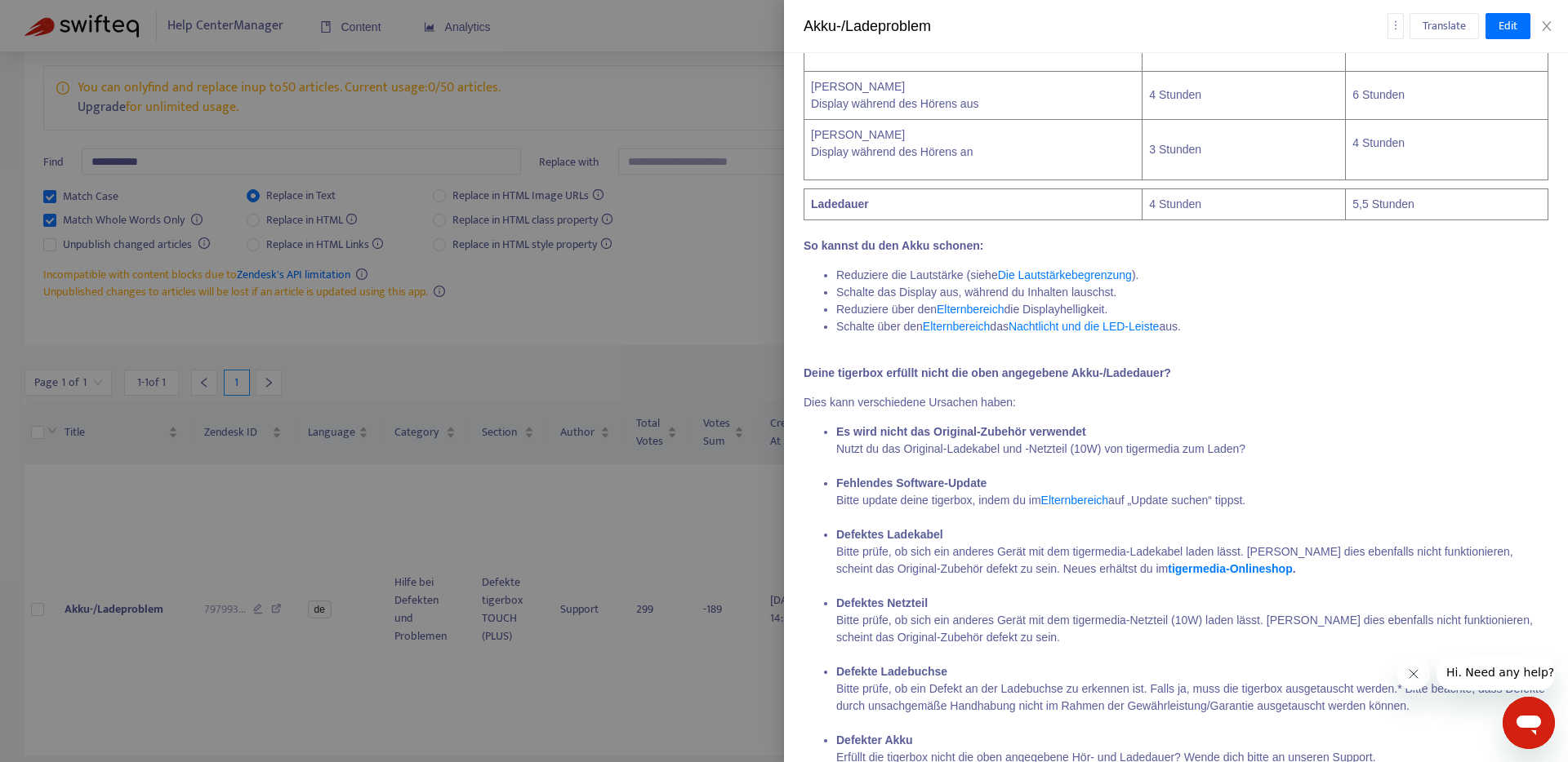
scroll to position [458, 0]
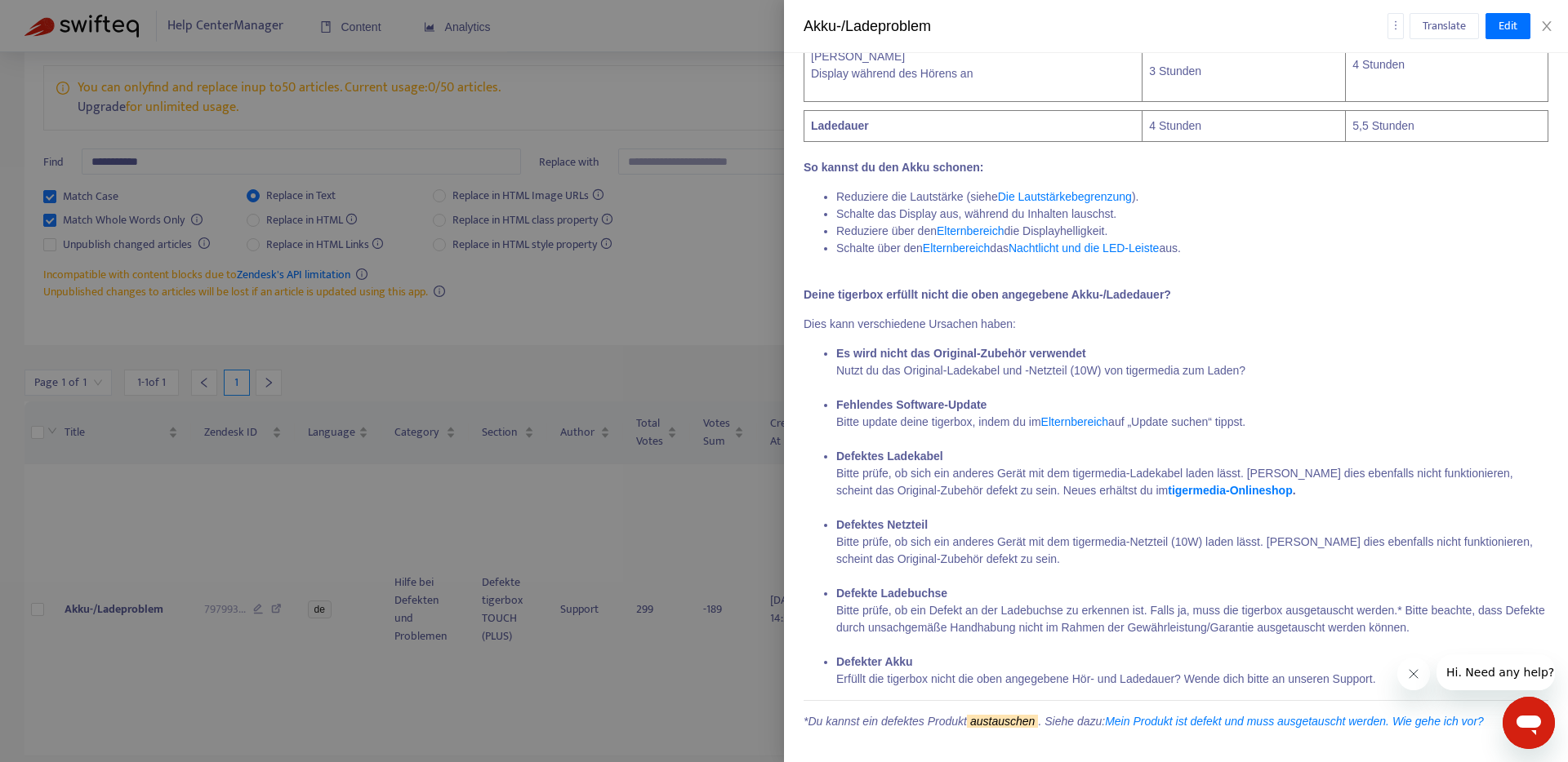
click at [236, 656] on div at bounding box center [784, 381] width 1568 height 762
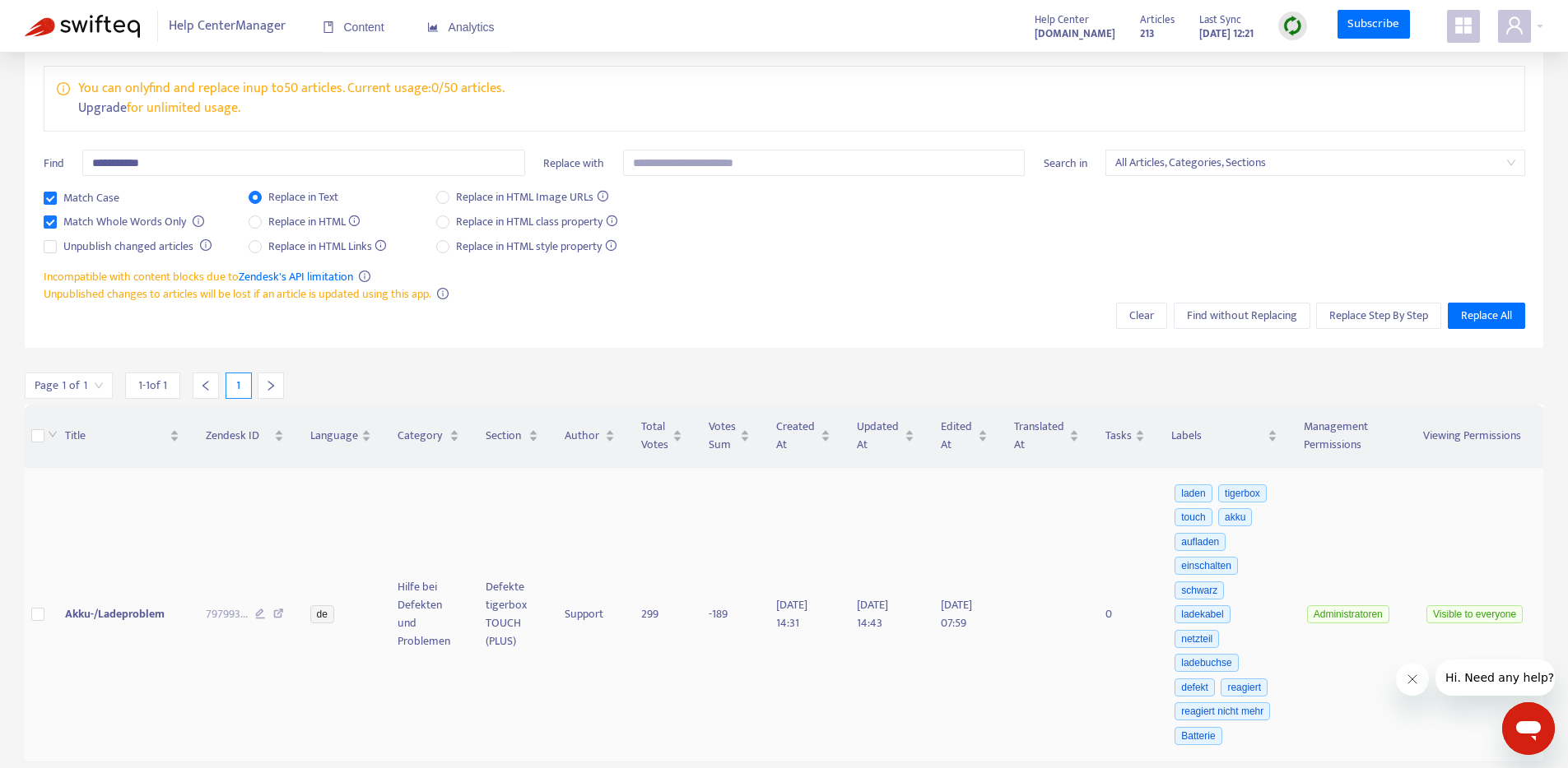
click at [117, 616] on span "Akku-/Ladeproblem" at bounding box center [115, 614] width 99 height 19
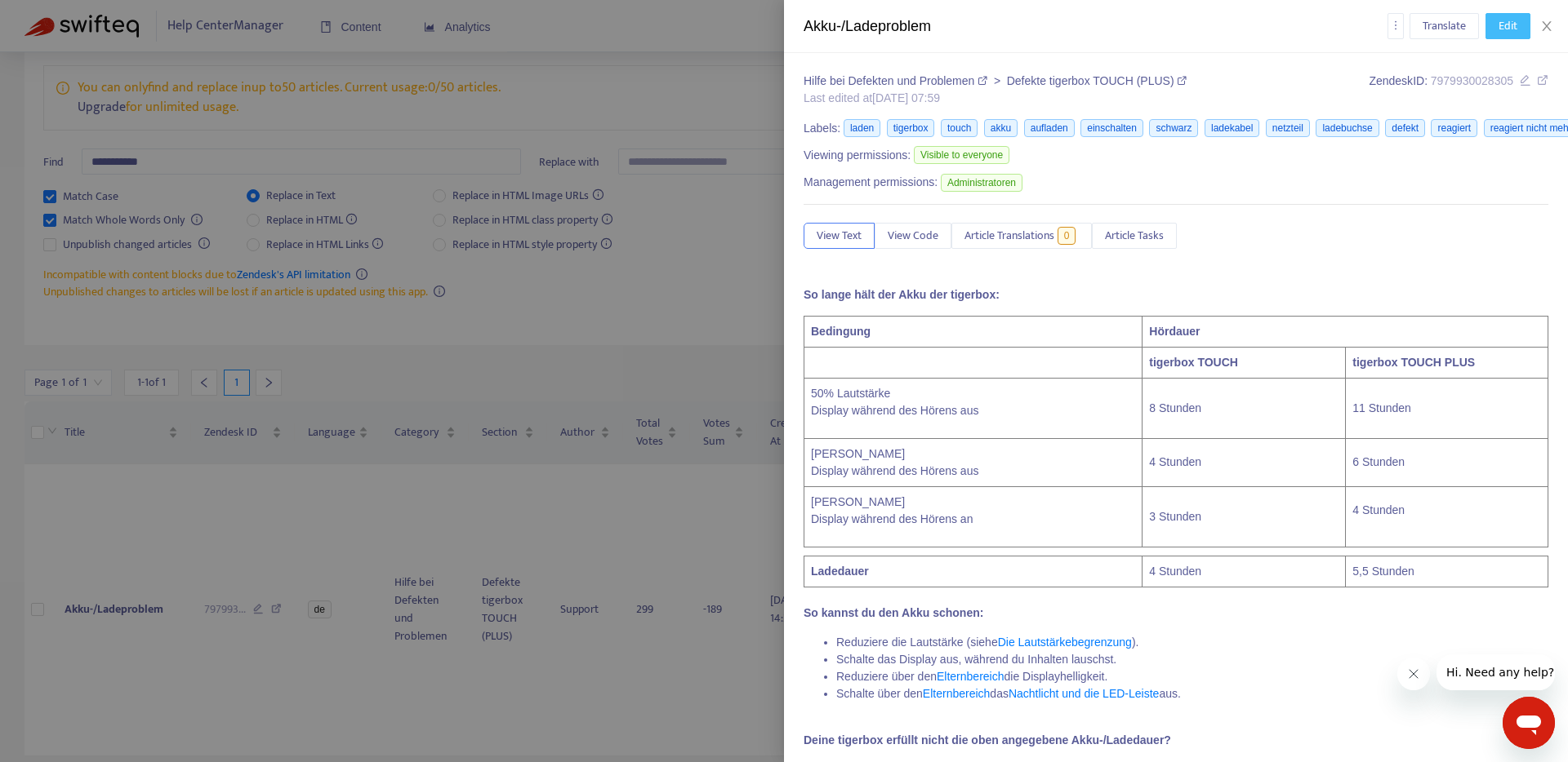
click at [1513, 26] on span "Edit" at bounding box center [1508, 26] width 19 height 18
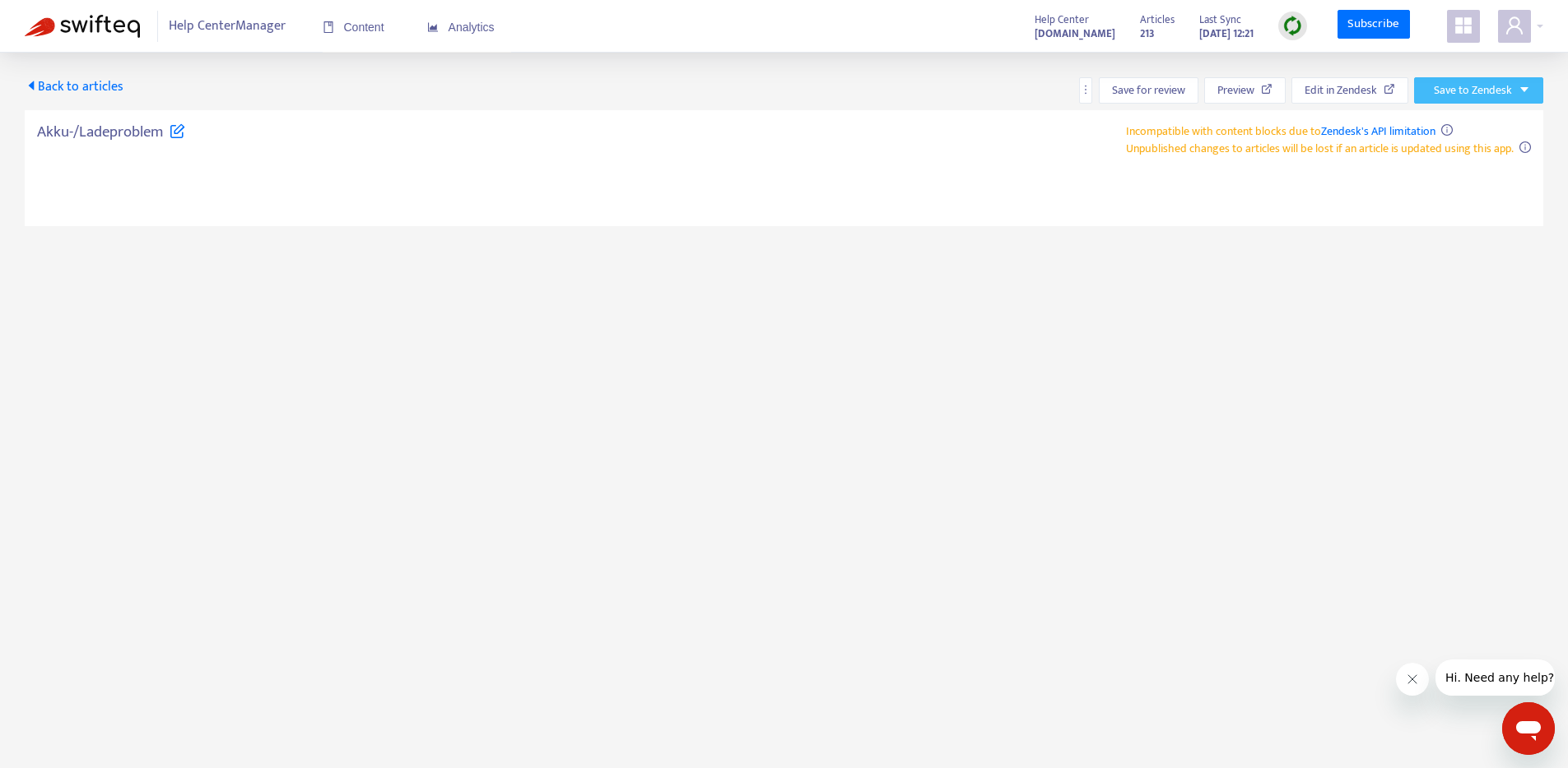
type textarea "**********"
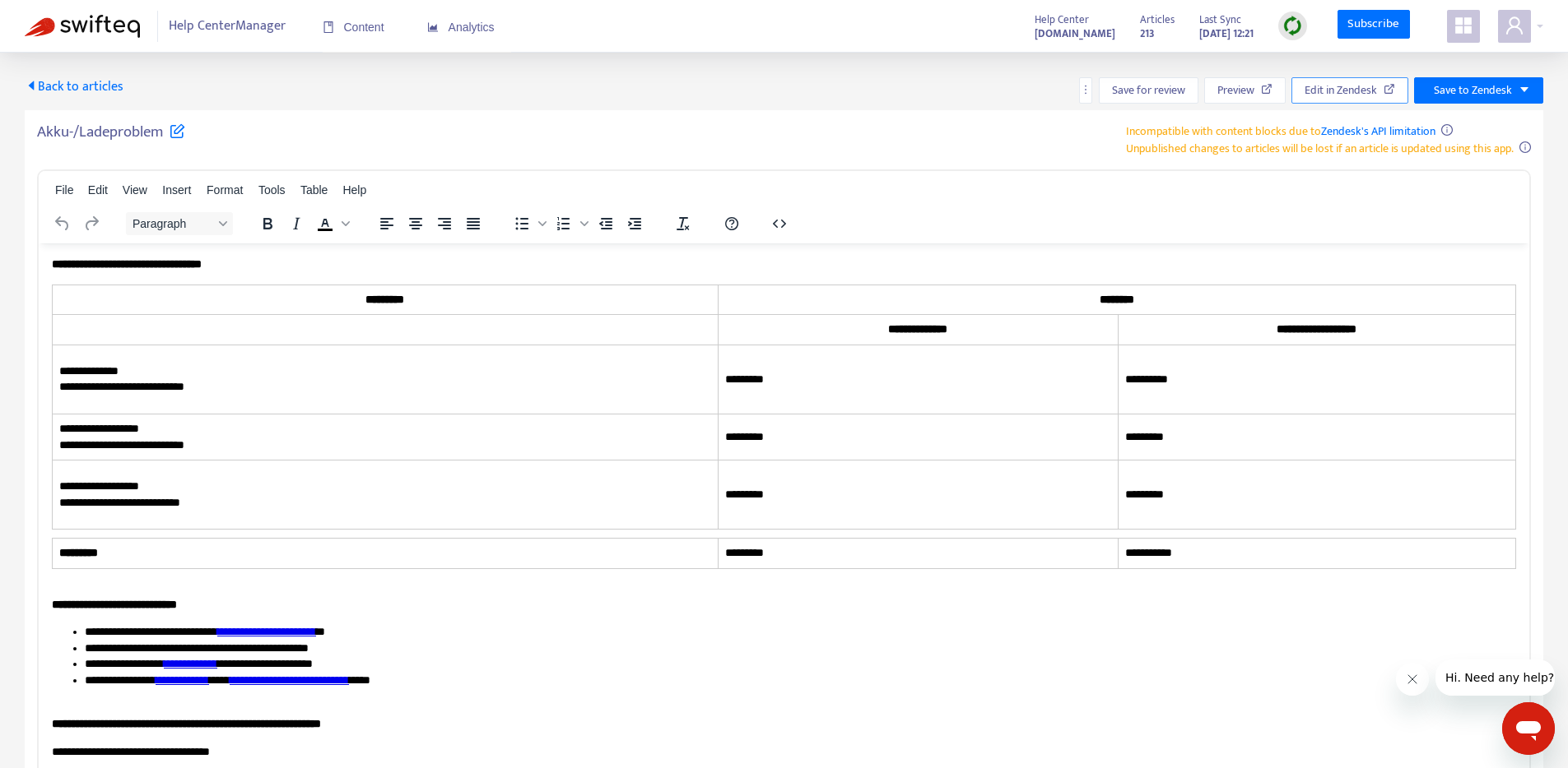
click at [1384, 92] on icon "button" at bounding box center [1389, 89] width 11 height 11
